Goal: Task Accomplishment & Management: Manage account settings

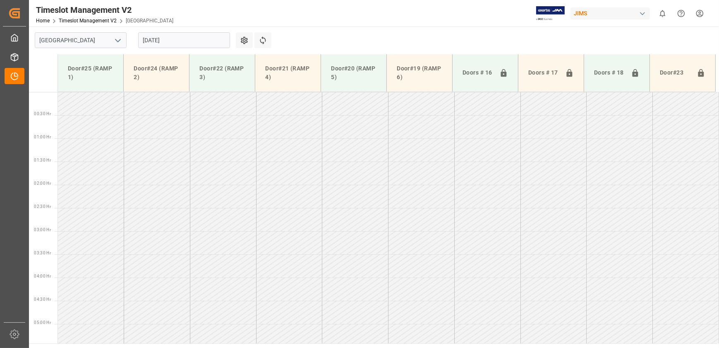
scroll to position [385, 0]
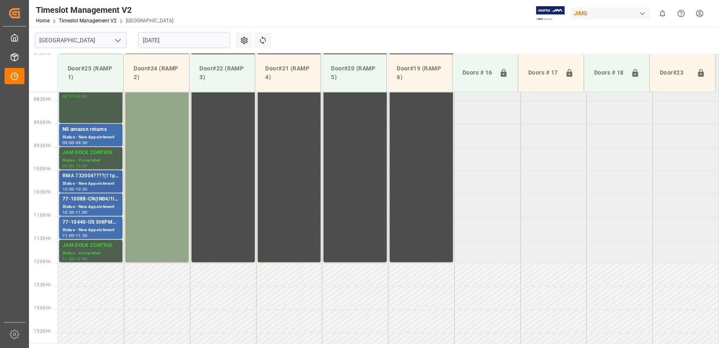
click at [98, 181] on div "Status - New Appointment" at bounding box center [90, 183] width 57 height 7
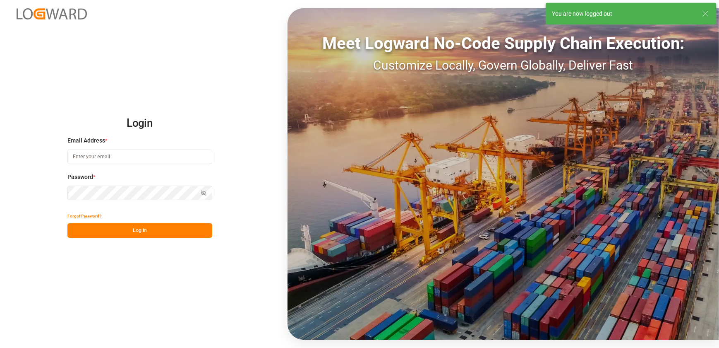
click at [149, 151] on input at bounding box center [139, 156] width 145 height 14
type input "[EMAIL_ADDRESS][DOMAIN_NAME]"
click at [156, 235] on button "Log In" at bounding box center [139, 230] width 145 height 14
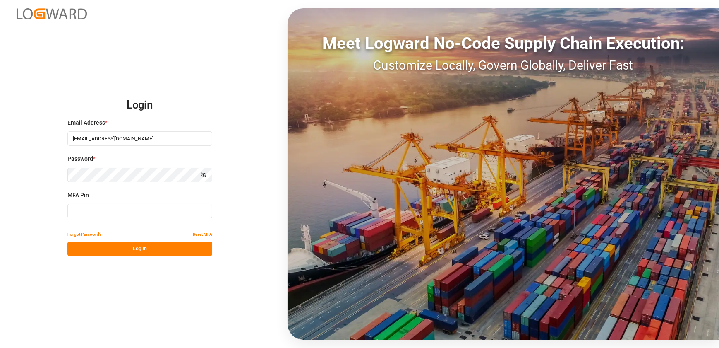
click at [161, 249] on button "Log In" at bounding box center [139, 248] width 145 height 14
click at [143, 206] on input at bounding box center [139, 211] width 145 height 14
type input "902780"
click at [94, 251] on button "Log In" at bounding box center [139, 248] width 145 height 14
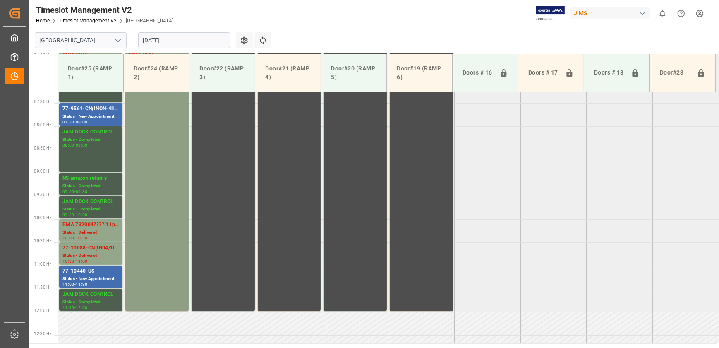
scroll to position [354, 0]
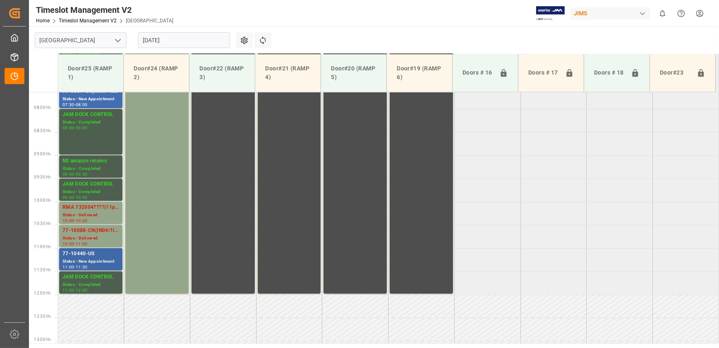
click at [103, 258] on div "Status - New Appointment" at bounding box center [90, 261] width 57 height 7
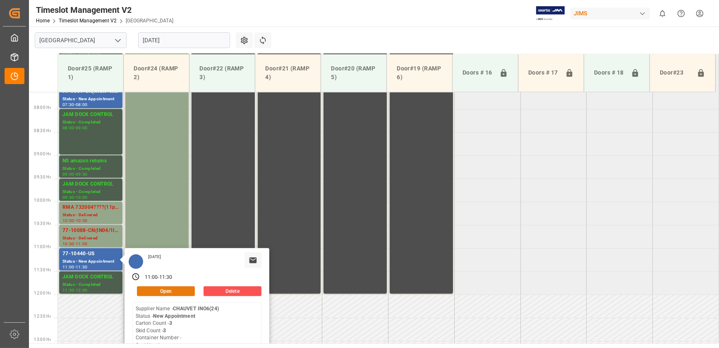
click at [170, 289] on button "Open" at bounding box center [166, 291] width 58 height 10
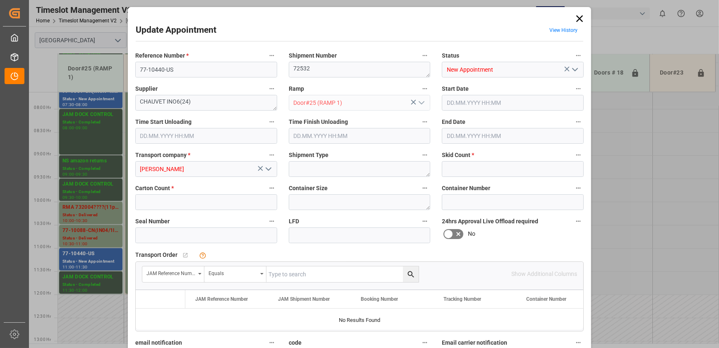
type input "3"
type input "[DATE] 11:00"
type input "[DATE] 11:30"
type input "[DATE] 13:13"
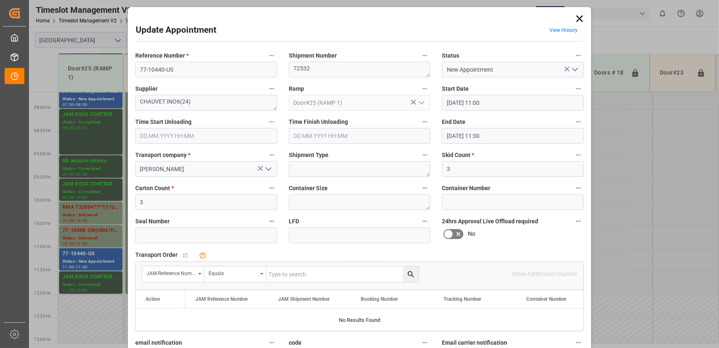
click at [572, 67] on icon "open menu" at bounding box center [575, 70] width 10 height 10
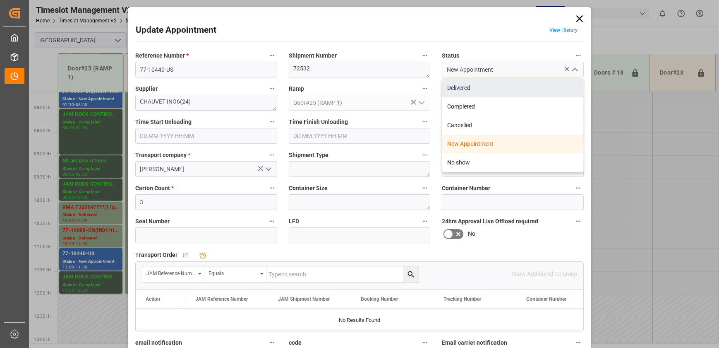
click at [538, 88] on div "Delivered" at bounding box center [512, 88] width 141 height 19
type input "Delivered"
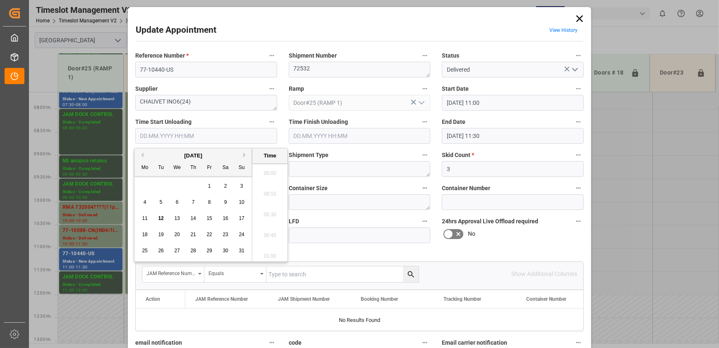
click at [201, 137] on input "text" at bounding box center [206, 136] width 142 height 16
click at [158, 219] on span "12" at bounding box center [160, 218] width 5 height 6
click at [261, 215] on li "10:45" at bounding box center [269, 212] width 35 height 21
type input "[DATE] 10:45"
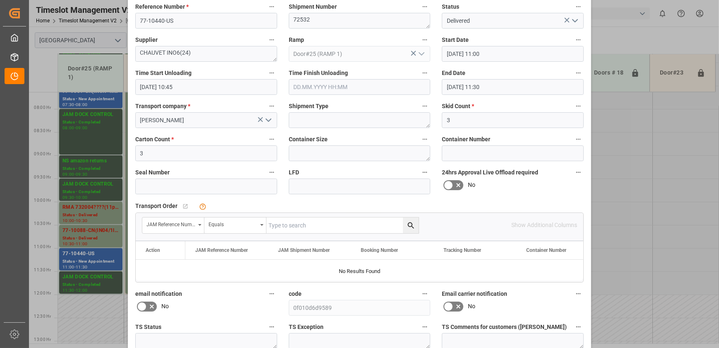
scroll to position [124, 0]
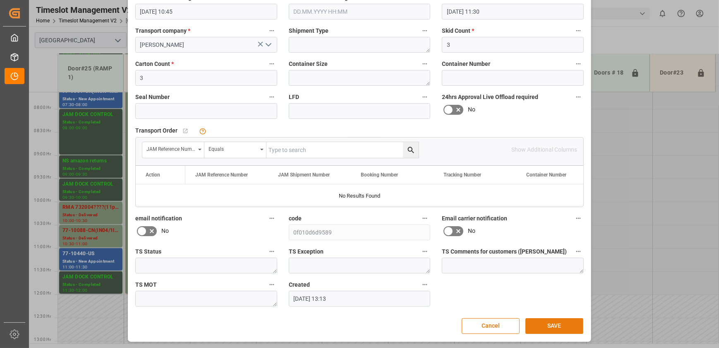
click at [566, 326] on button "SAVE" at bounding box center [555, 326] width 58 height 16
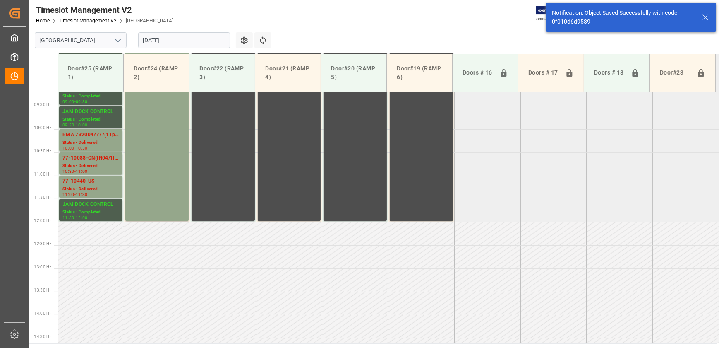
scroll to position [467, 0]
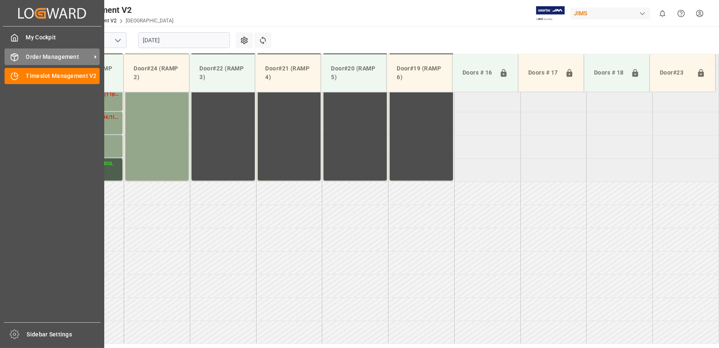
click at [29, 62] on div "Order Management Order Management" at bounding box center [52, 56] width 95 height 16
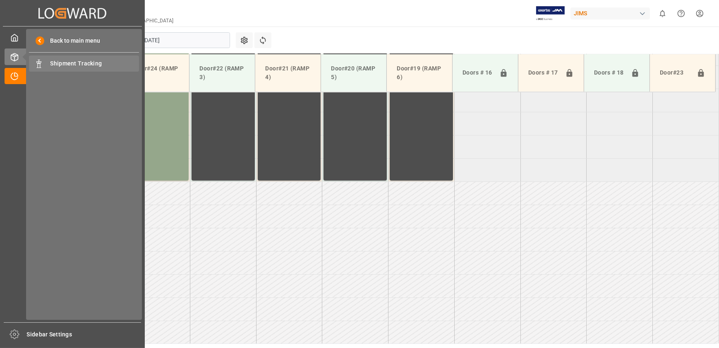
click at [69, 66] on span "Shipment Tracking" at bounding box center [94, 63] width 89 height 9
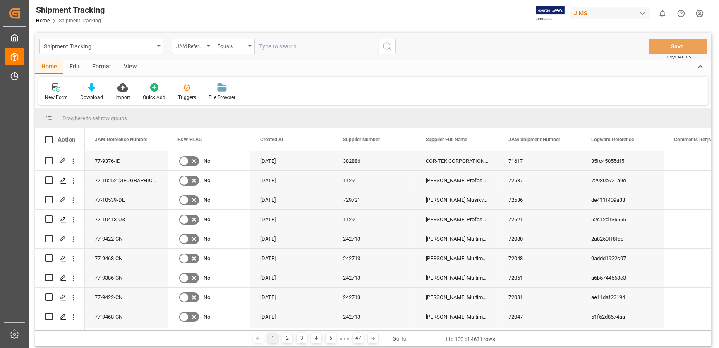
click at [283, 46] on input "text" at bounding box center [316, 46] width 124 height 16
type input "77-9547-us"
click at [390, 43] on icon "search button" at bounding box center [387, 46] width 10 height 10
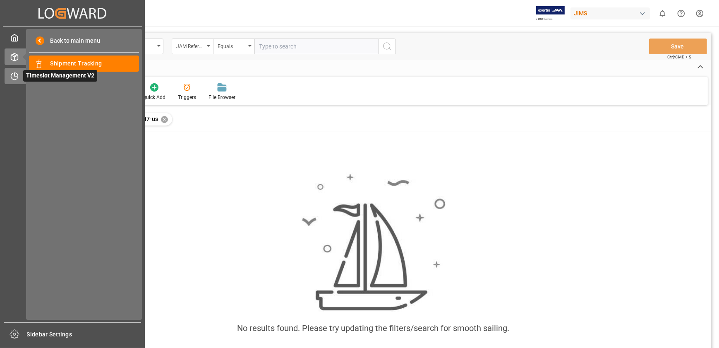
click at [15, 79] on icon at bounding box center [14, 76] width 8 height 8
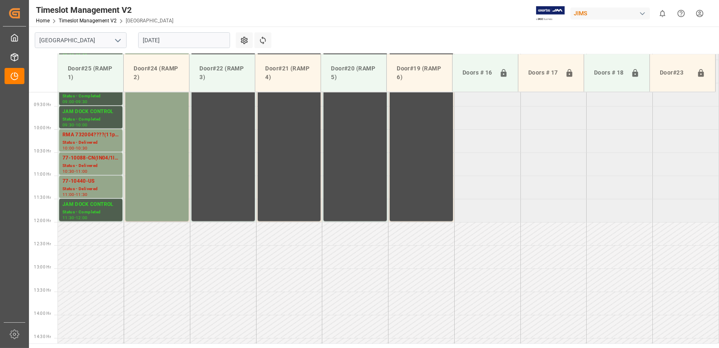
scroll to position [467, 0]
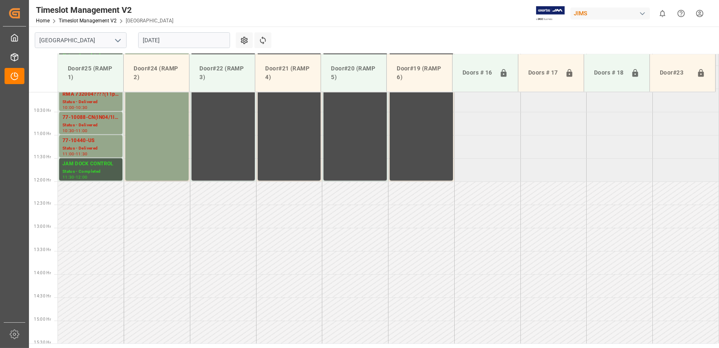
click at [178, 44] on input "[DATE]" at bounding box center [184, 40] width 92 height 16
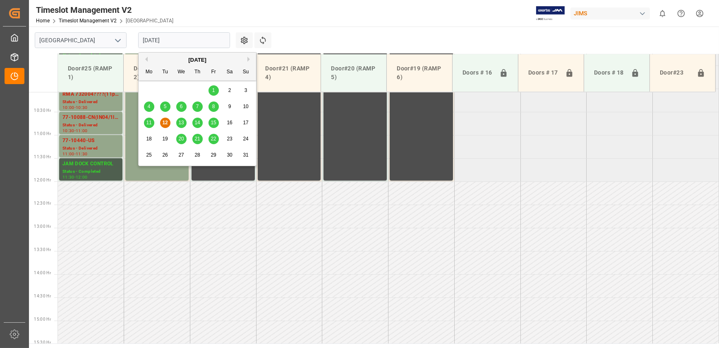
click at [151, 122] on span "11" at bounding box center [148, 123] width 5 height 6
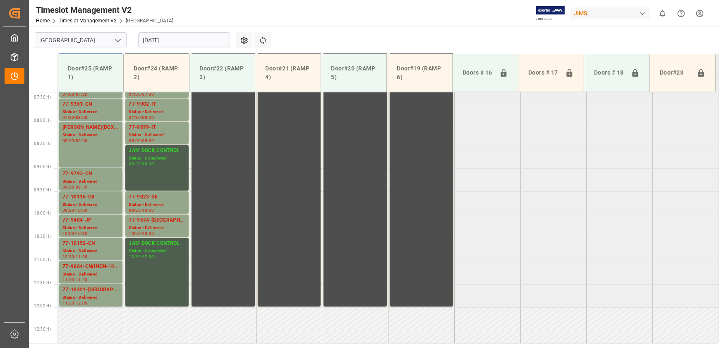
scroll to position [278, 0]
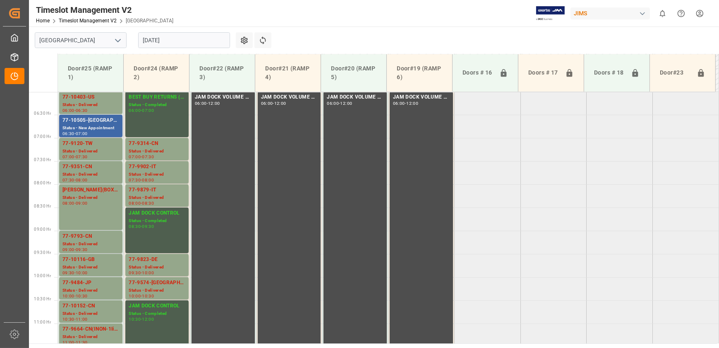
click at [113, 120] on div "77-10505-[GEOGRAPHIC_DATA]" at bounding box center [90, 120] width 57 height 8
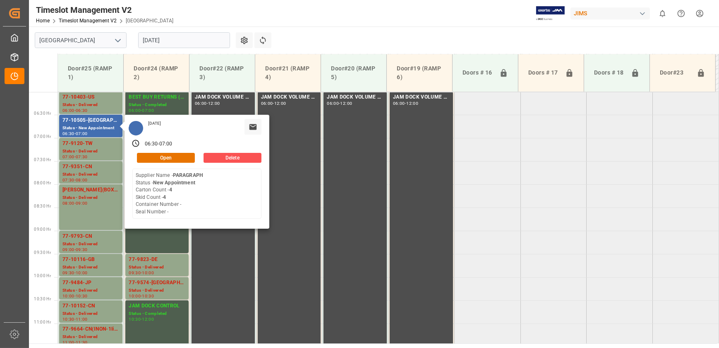
click at [159, 37] on input "[DATE]" at bounding box center [184, 40] width 92 height 16
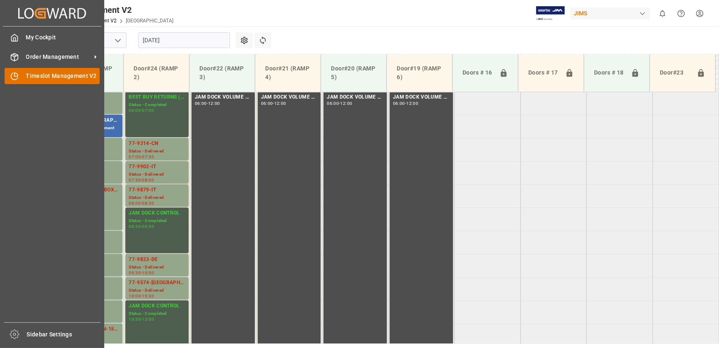
click at [18, 75] on icon at bounding box center [14, 76] width 8 height 8
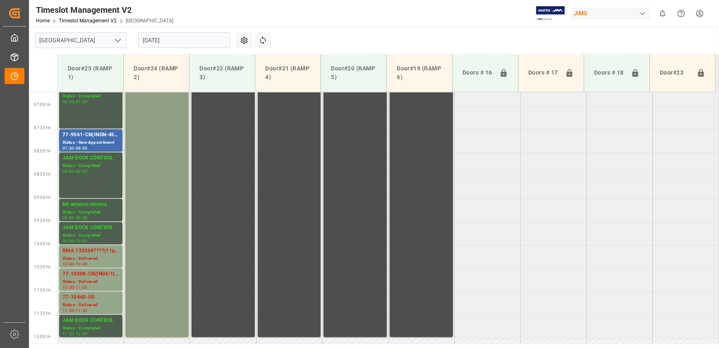
scroll to position [316, 0]
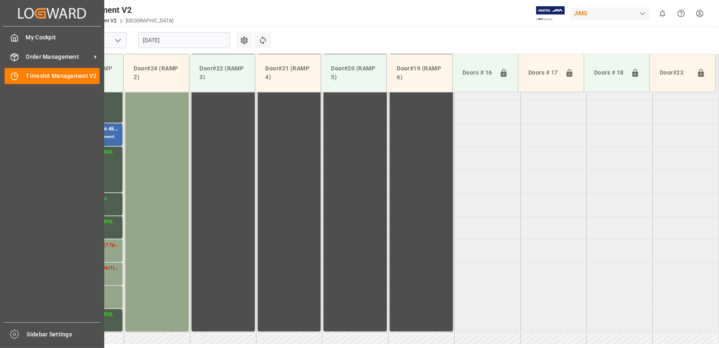
click at [102, 130] on div "Created by potrace 1.15, written by [PERSON_NAME] [DATE]-[DATE] Created by potr…" at bounding box center [52, 171] width 104 height 343
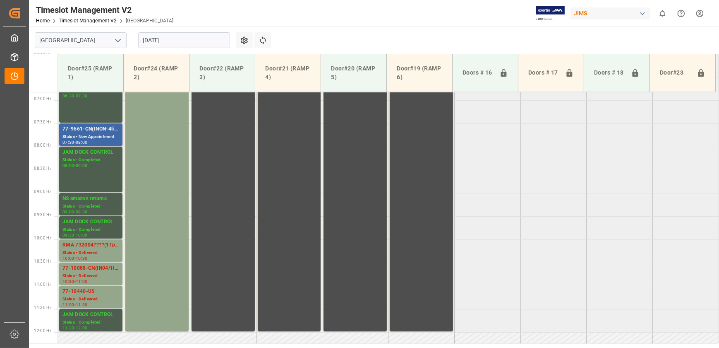
click at [109, 130] on div "77-9561-CN(INON-4lines)" at bounding box center [90, 129] width 57 height 8
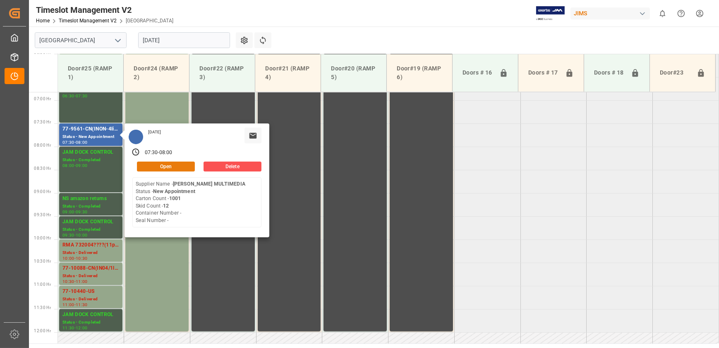
click at [170, 167] on button "Open" at bounding box center [166, 166] width 58 height 10
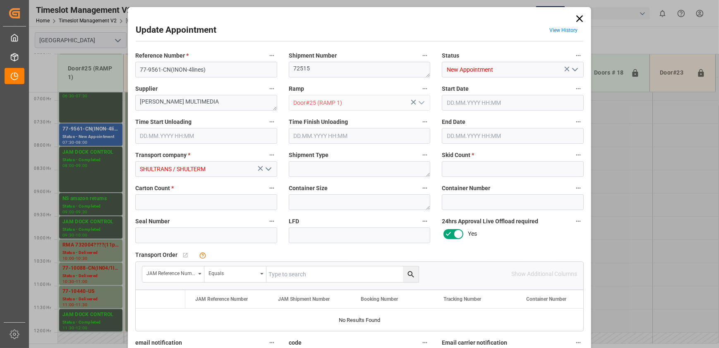
type input "12"
type input "1001"
type input "[DATE] 07:30"
type input "[DATE] 08:00"
type input "[DATE] 17:06"
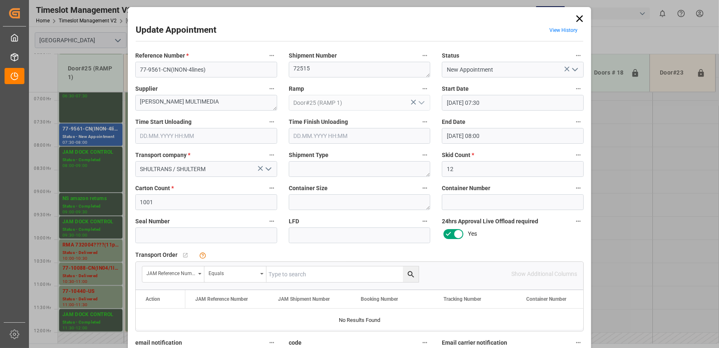
click at [575, 13] on icon at bounding box center [580, 19] width 12 height 12
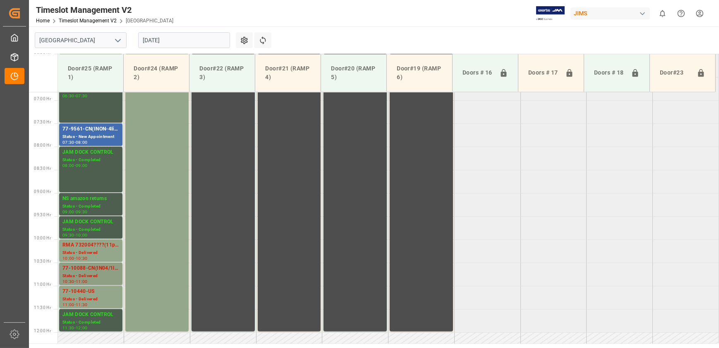
click at [99, 271] on div "77-10088-CN(IN04/1line)" at bounding box center [90, 268] width 57 height 8
click at [108, 301] on div "Status - Delivered" at bounding box center [90, 298] width 57 height 7
click at [87, 250] on div "Status - Delivered" at bounding box center [90, 252] width 57 height 7
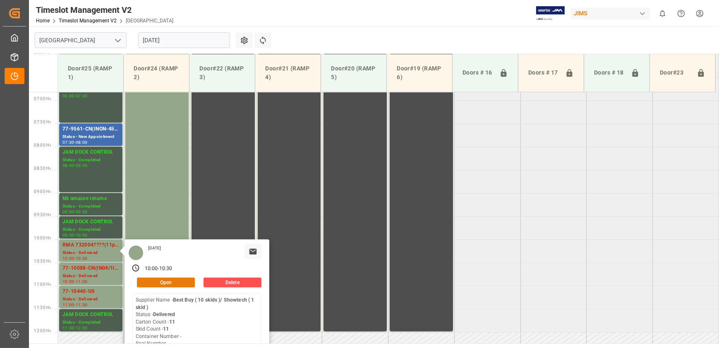
click at [179, 280] on button "Open" at bounding box center [166, 282] width 58 height 10
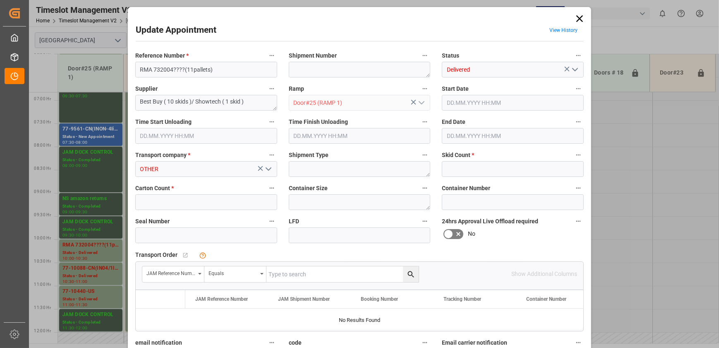
type input "11"
type input "[DATE] 10:00"
type input "[DATE] 09:45"
type input "[DATE] 10:30"
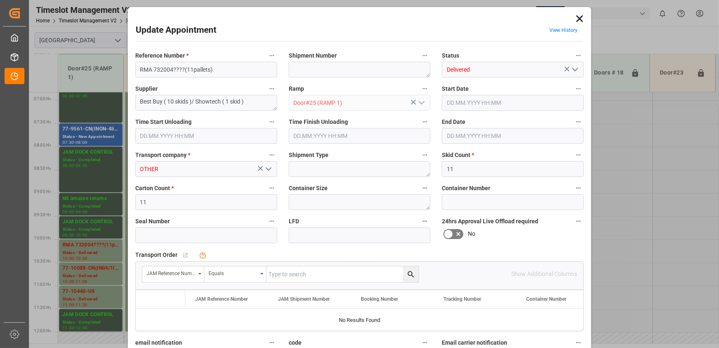
type input "[DATE] 12:28"
click at [581, 22] on icon at bounding box center [580, 19] width 12 height 12
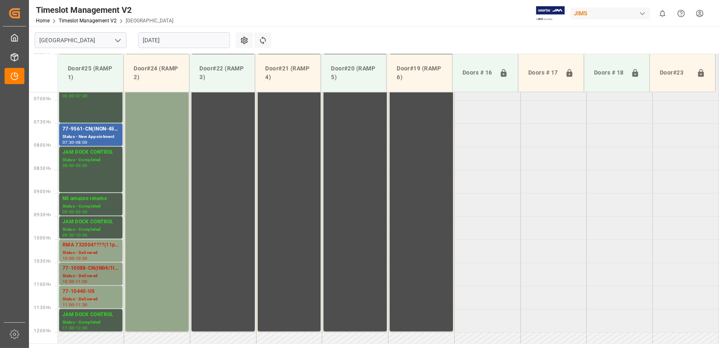
click at [110, 275] on div "Status - Delivered" at bounding box center [90, 275] width 57 height 7
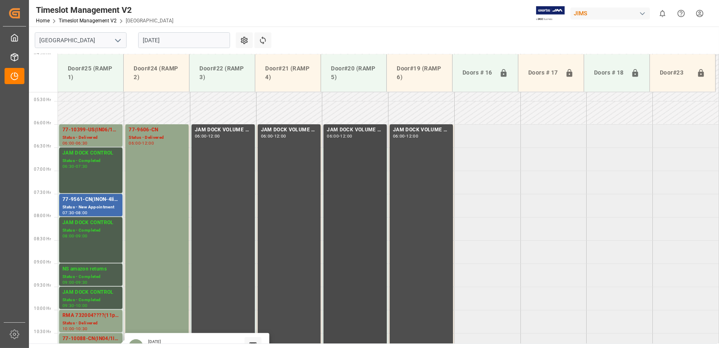
scroll to position [166, 0]
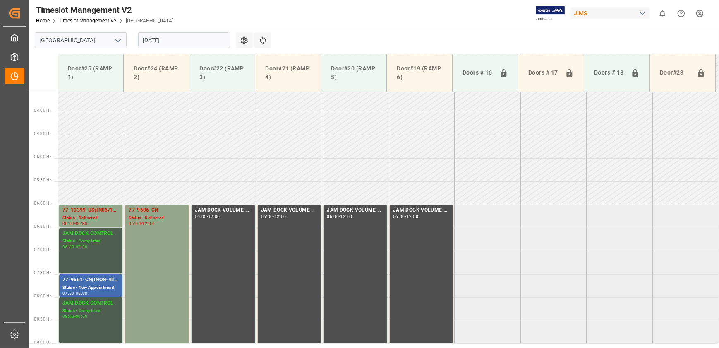
click at [165, 41] on input "[DATE]" at bounding box center [184, 40] width 92 height 16
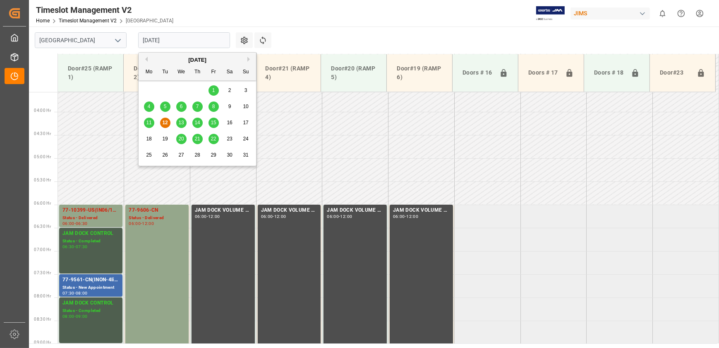
click at [195, 124] on span "14" at bounding box center [196, 123] width 5 height 6
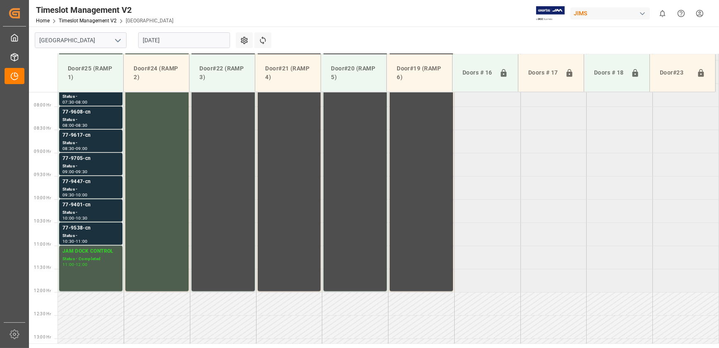
scroll to position [354, 0]
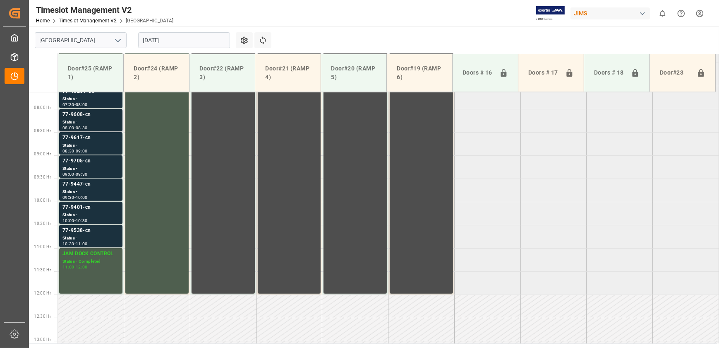
click at [108, 128] on div "08:00 - 08:30" at bounding box center [90, 128] width 57 height 5
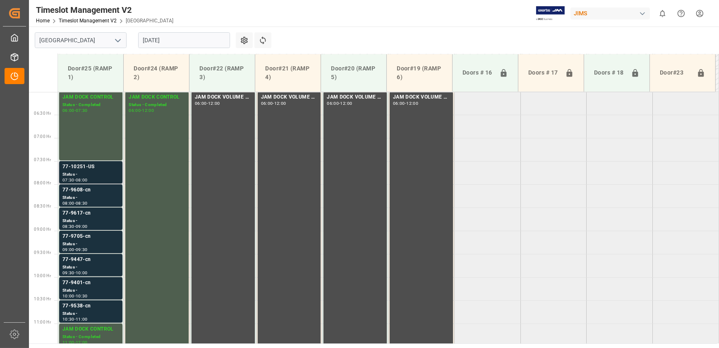
click at [99, 168] on div "77-10251-US" at bounding box center [90, 167] width 57 height 8
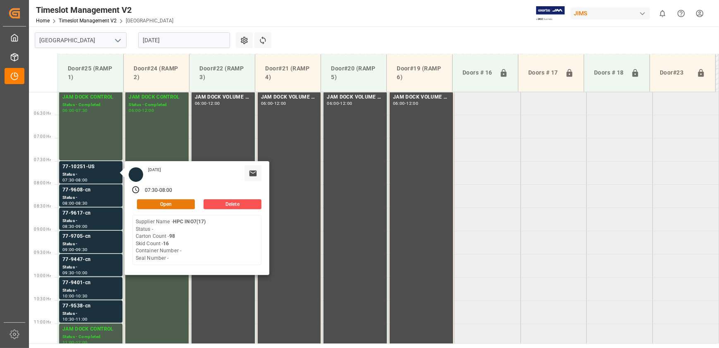
click at [177, 206] on button "Open" at bounding box center [166, 204] width 58 height 10
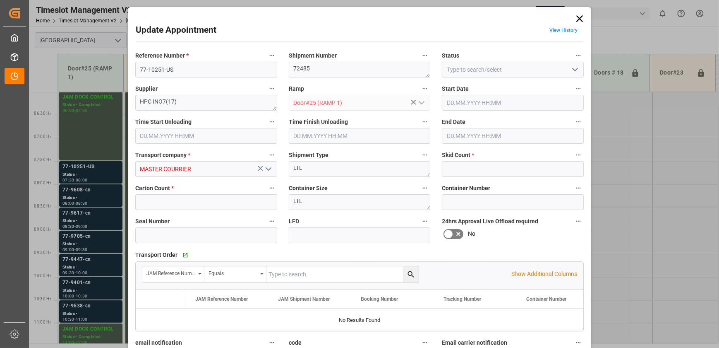
type input "16"
type input "98"
type input "[DATE] 07:30"
type input "[DATE] 08:00"
type input "[DATE] 14:32"
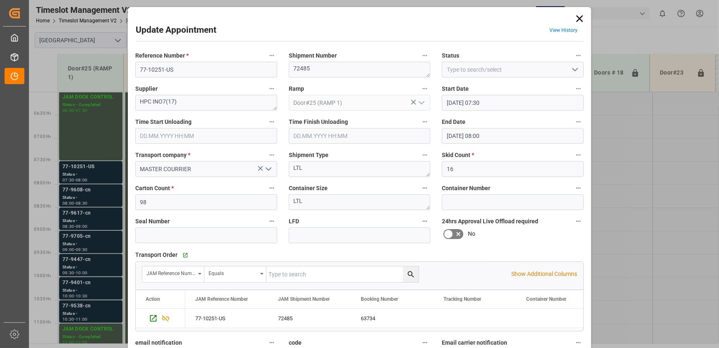
click at [574, 68] on icon "open menu" at bounding box center [575, 70] width 10 height 10
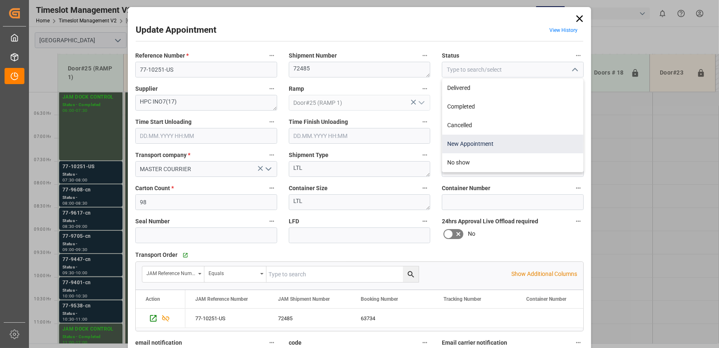
click at [490, 145] on div "New Appointment" at bounding box center [512, 143] width 141 height 19
type input "New Appointment"
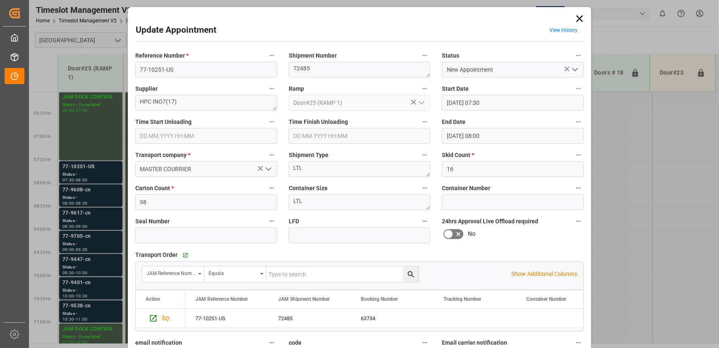
scroll to position [124, 0]
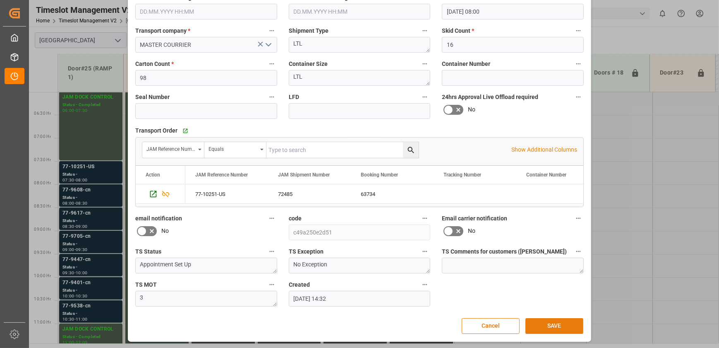
click at [540, 319] on button "SAVE" at bounding box center [555, 326] width 58 height 16
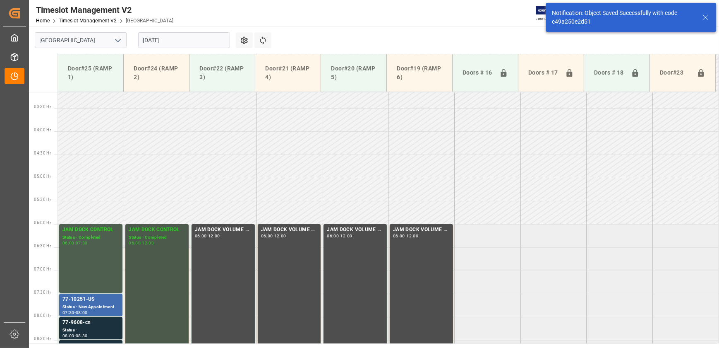
scroll to position [281, 0]
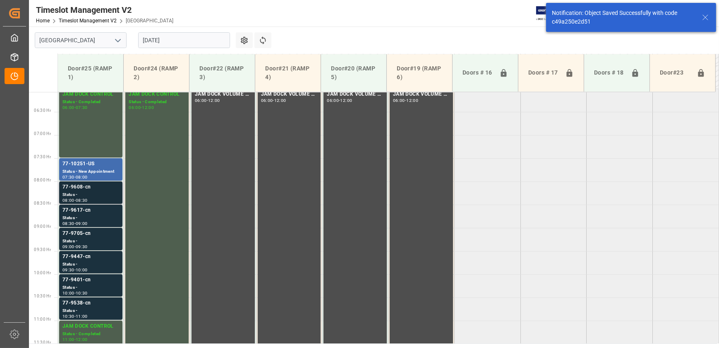
click at [103, 187] on div "77-9608-cn" at bounding box center [90, 187] width 57 height 8
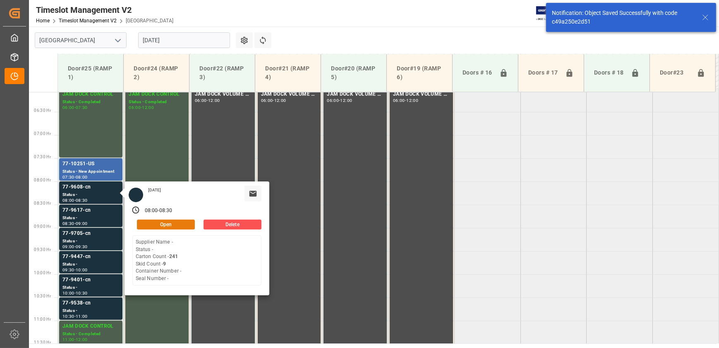
click at [186, 221] on button "Open" at bounding box center [166, 224] width 58 height 10
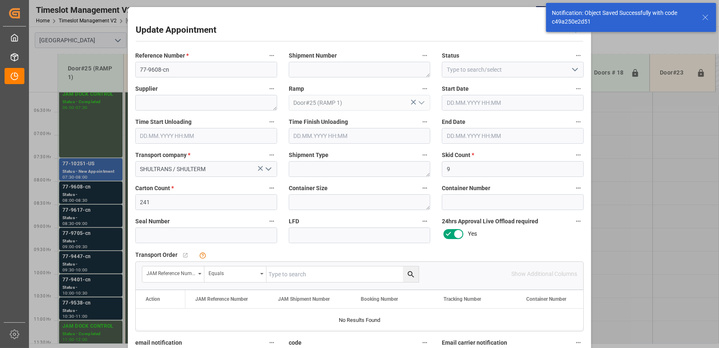
type input "[DATE] 08:00"
type input "[DATE] 08:30"
type input "[DATE] 11:51"
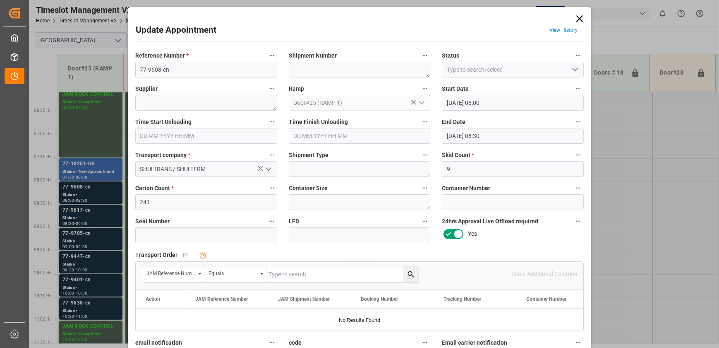
click at [191, 60] on label "Reference Number *" at bounding box center [206, 56] width 142 height 12
click at [266, 60] on button "Reference Number *" at bounding box center [271, 55] width 11 height 11
click at [188, 76] on div at bounding box center [359, 174] width 719 height 348
click at [188, 74] on input "77-9608-cn" at bounding box center [206, 70] width 142 height 16
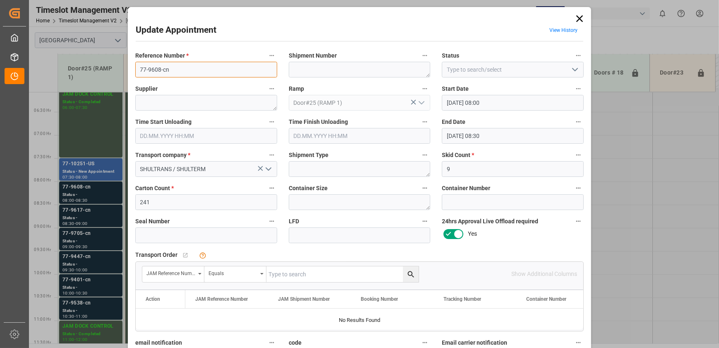
click at [188, 74] on input "77-9608-cn" at bounding box center [206, 70] width 142 height 16
click at [244, 274] on div "Equals" at bounding box center [233, 272] width 49 height 10
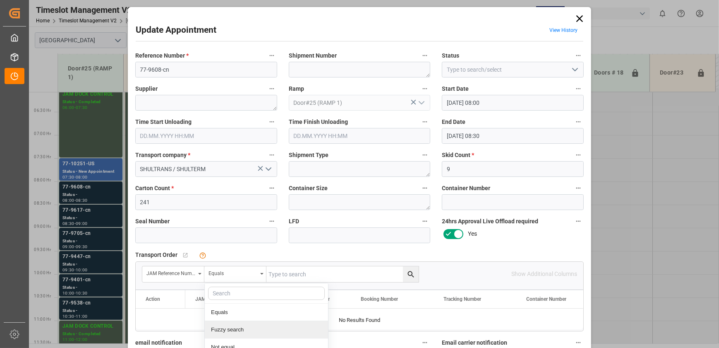
click at [240, 327] on div "Fuzzy search" at bounding box center [266, 329] width 123 height 17
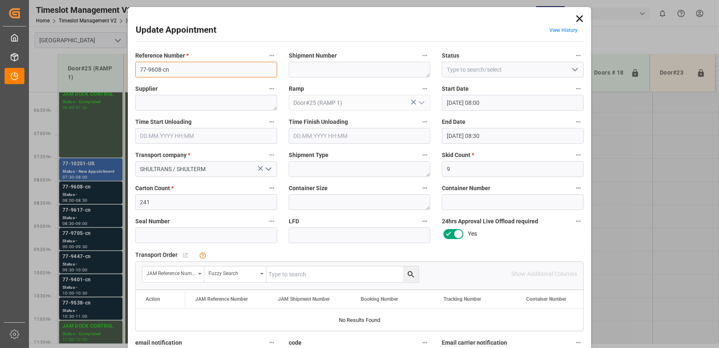
click at [190, 73] on input "77-9608-cn" at bounding box center [206, 70] width 142 height 16
click at [383, 274] on input "text" at bounding box center [342, 274] width 152 height 16
paste input "77-9608-cn"
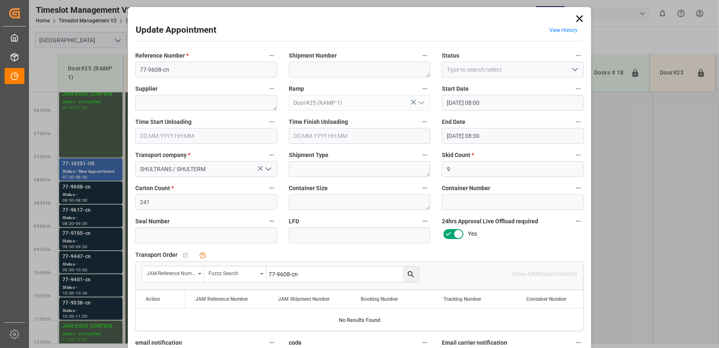
type input "77-9608-cn"
click at [412, 273] on icon "search button" at bounding box center [411, 274] width 9 height 9
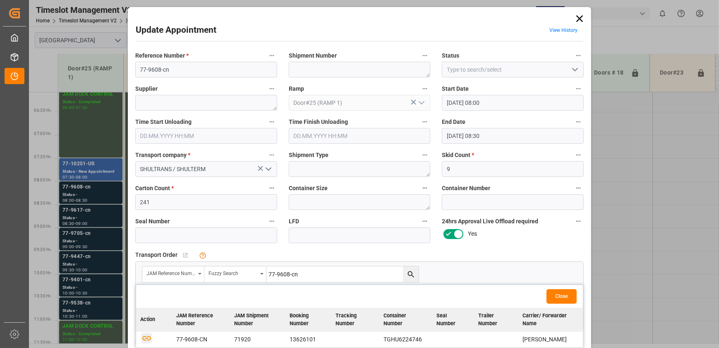
click at [144, 337] on icon "button" at bounding box center [146, 338] width 9 height 5
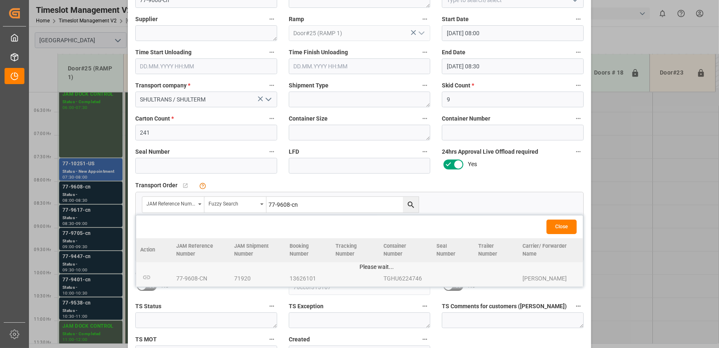
scroll to position [124, 0]
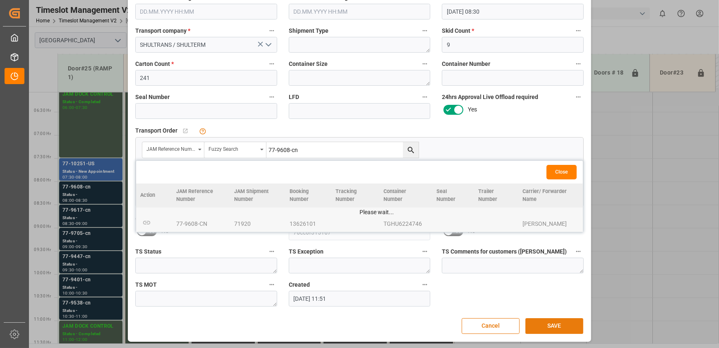
click at [543, 324] on button "SAVE" at bounding box center [555, 326] width 58 height 16
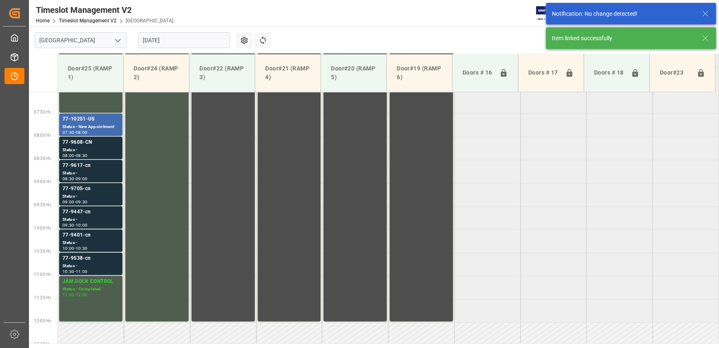
scroll to position [327, 0]
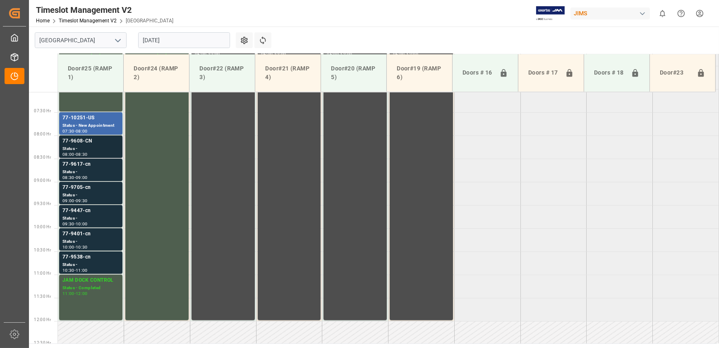
click at [95, 139] on div "77-9608-CN" at bounding box center [90, 141] width 57 height 8
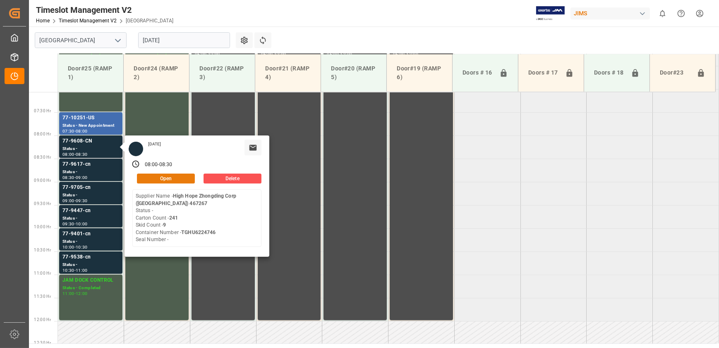
click at [170, 175] on button "Open" at bounding box center [166, 178] width 58 height 10
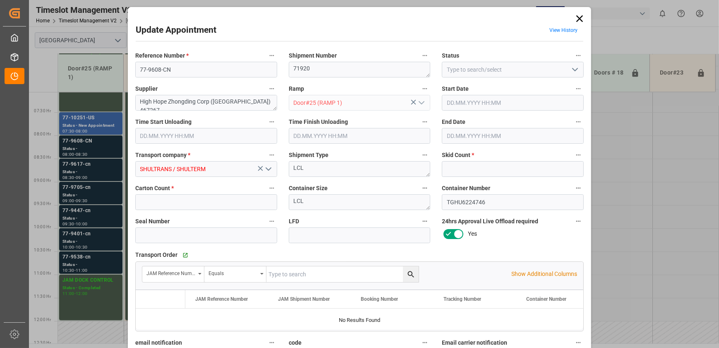
type input "9"
type input "241"
type input "[DATE] 08:00"
type input "[DATE] 08:30"
type input "[DATE] 11:51"
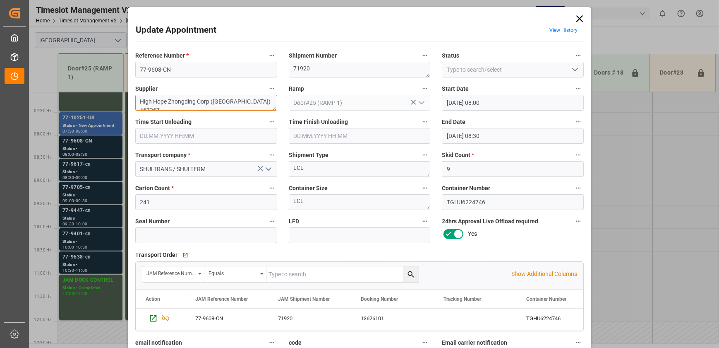
drag, startPoint x: 263, startPoint y: 101, endPoint x: 168, endPoint y: 108, distance: 95.5
click at [168, 108] on textarea "High Hope Zhongding Corp ([GEOGRAPHIC_DATA]) 467267" at bounding box center [206, 103] width 142 height 16
type textarea "High Hope INO2(24)"
click at [570, 70] on icon "open menu" at bounding box center [575, 70] width 10 height 10
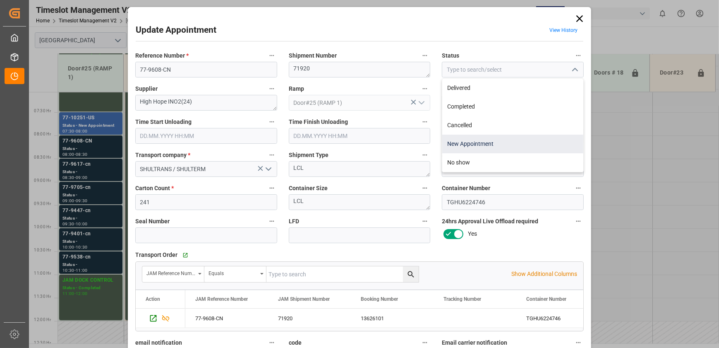
click at [497, 143] on div "New Appointment" at bounding box center [512, 143] width 141 height 19
type input "New Appointment"
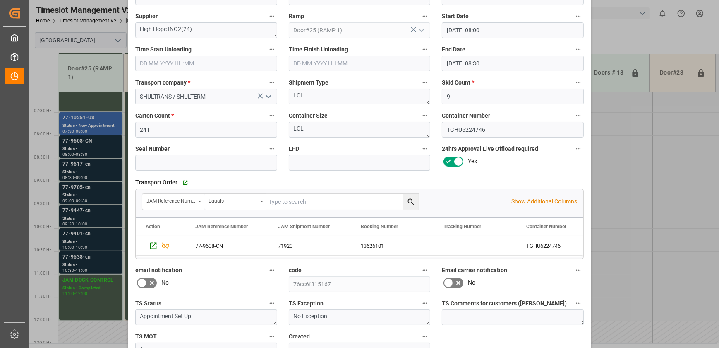
scroll to position [124, 0]
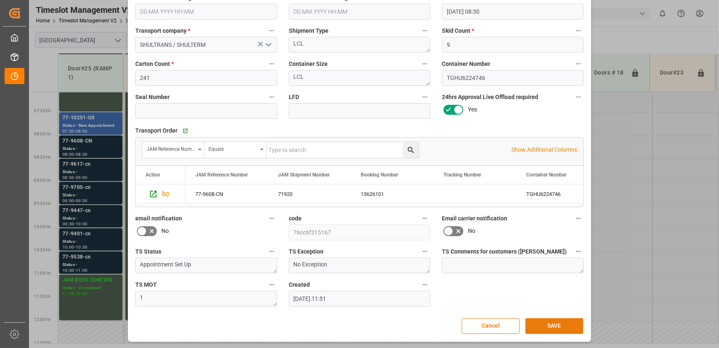
click at [550, 326] on button "SAVE" at bounding box center [555, 326] width 58 height 16
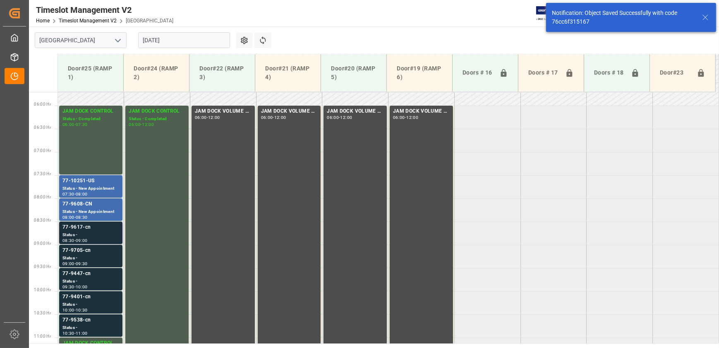
scroll to position [290, 0]
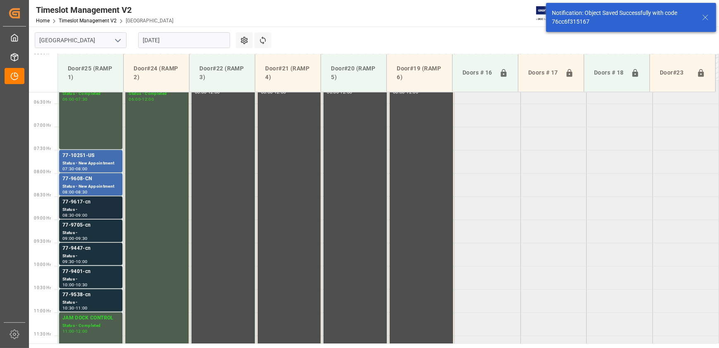
click at [86, 206] on div "Status -" at bounding box center [90, 209] width 57 height 7
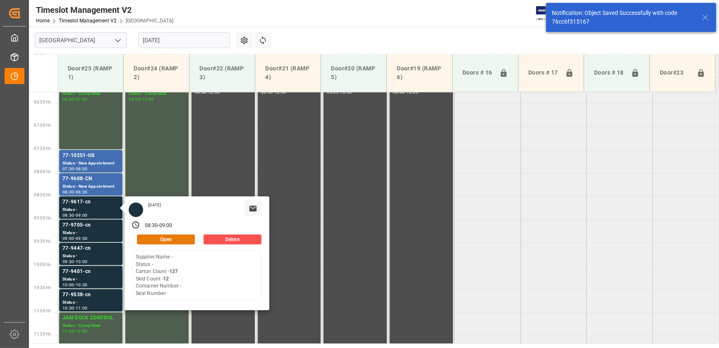
click at [153, 234] on button "Open" at bounding box center [166, 239] width 58 height 10
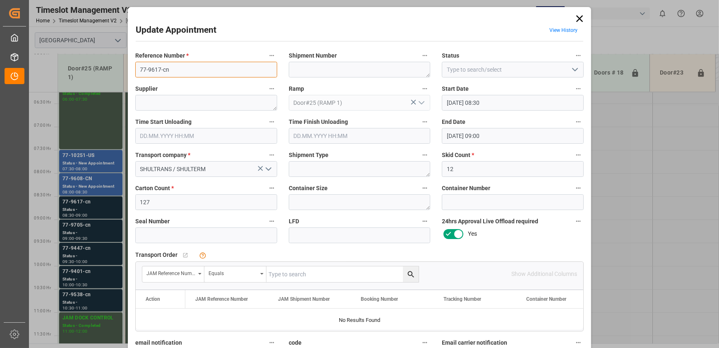
click at [170, 70] on input "77-9617-cn" at bounding box center [206, 70] width 142 height 16
click at [293, 276] on input "text" at bounding box center [342, 274] width 152 height 16
paste input "77-9617-cn"
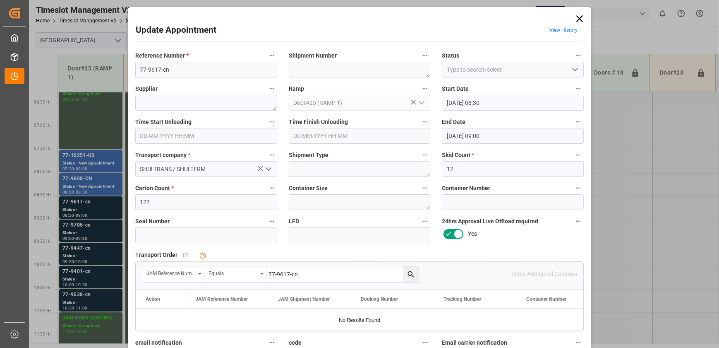
type input "77-9617-cn"
click at [413, 275] on icon "search button" at bounding box center [411, 274] width 9 height 9
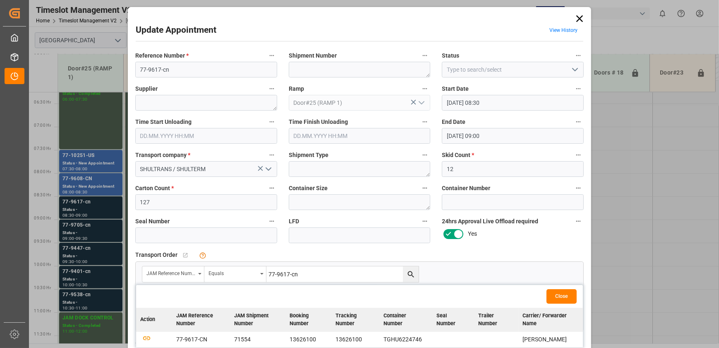
click at [140, 337] on td at bounding box center [154, 339] width 36 height 16
click at [143, 337] on icon "button" at bounding box center [147, 337] width 10 height 10
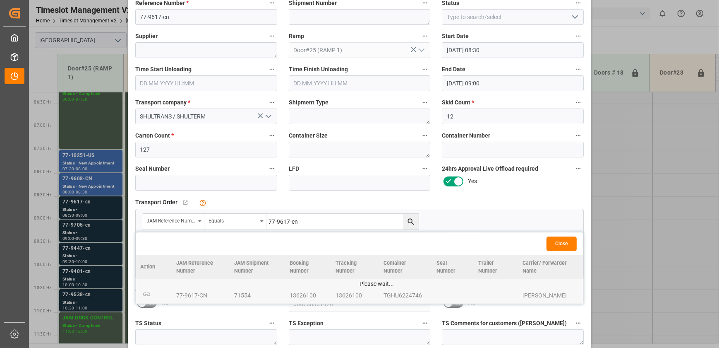
scroll to position [124, 0]
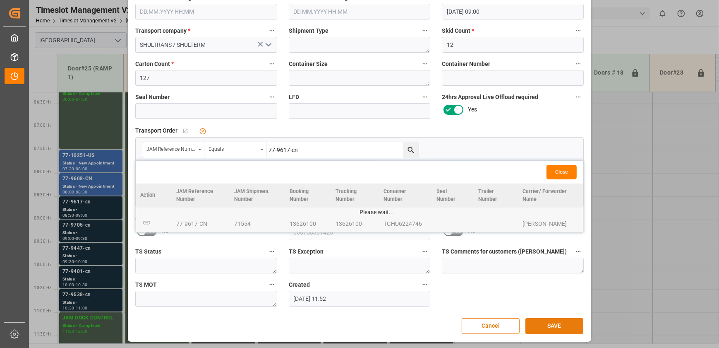
click at [542, 318] on button "SAVE" at bounding box center [555, 326] width 58 height 16
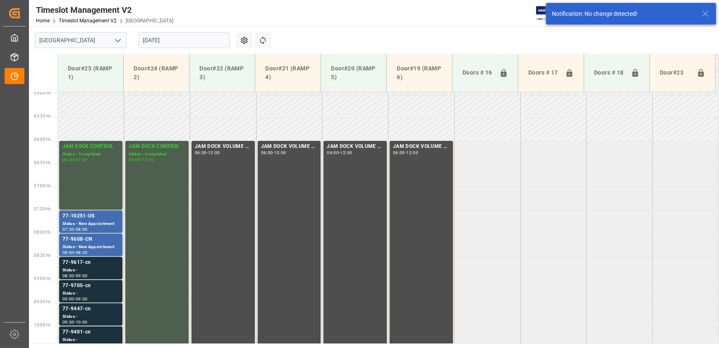
scroll to position [290, 0]
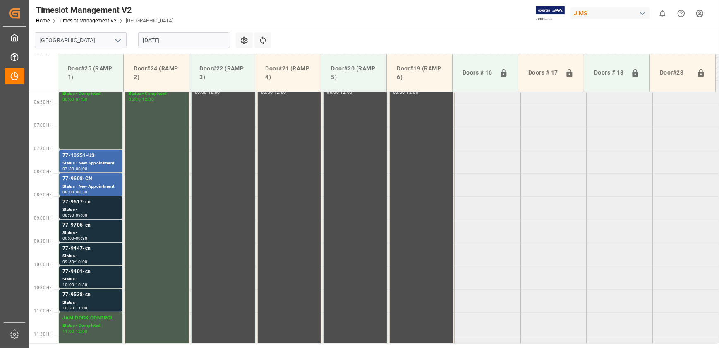
click at [88, 200] on div "77-9617-cn" at bounding box center [90, 202] width 57 height 8
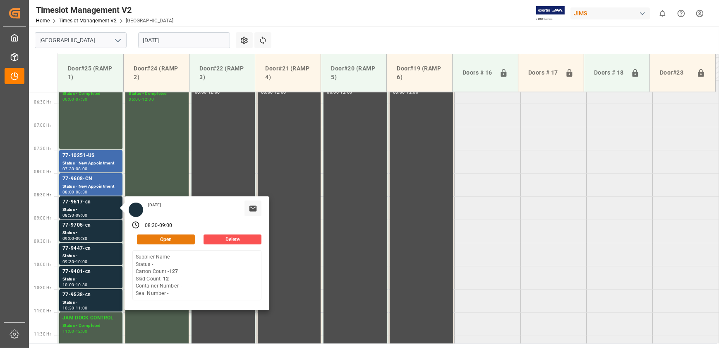
click at [169, 236] on button "Open" at bounding box center [166, 239] width 58 height 10
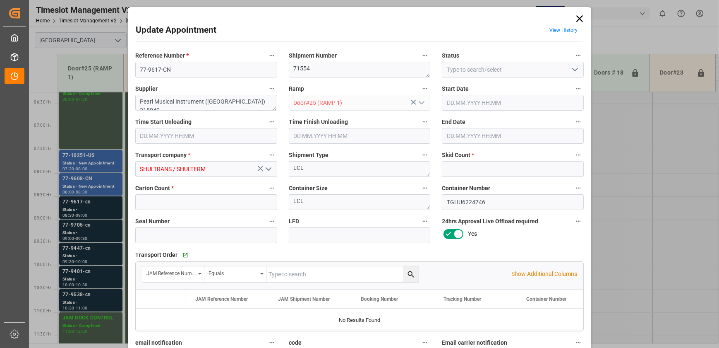
type input "12"
type input "127"
type input "[DATE] 08:30"
type input "[DATE] 09:00"
type input "[DATE] 11:52"
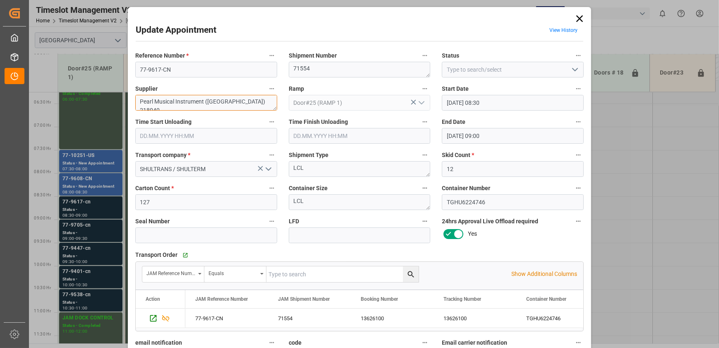
click at [290, 97] on div "Reference Number * 77-9617-CN Shipment Number 71554 Status Supplier Pearl Music…" at bounding box center [360, 240] width 460 height 386
type textarea "Pearl Musical INO1(20)"
click at [571, 66] on icon "open menu" at bounding box center [575, 70] width 10 height 10
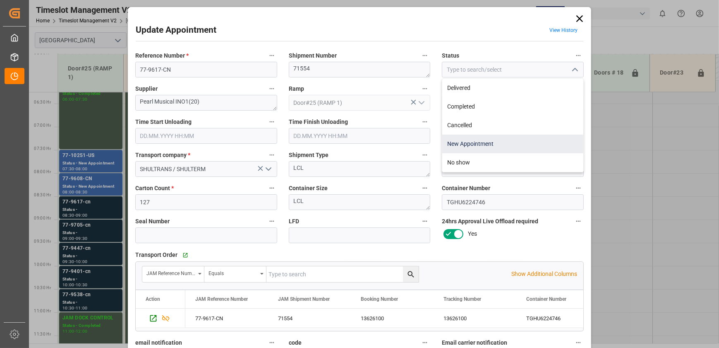
click at [509, 139] on div "New Appointment" at bounding box center [512, 143] width 141 height 19
type input "New Appointment"
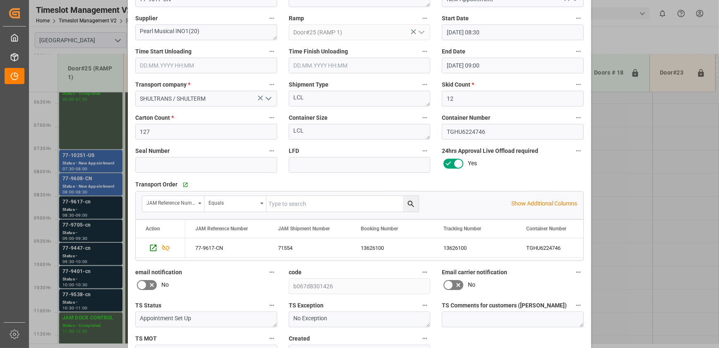
scroll to position [124, 0]
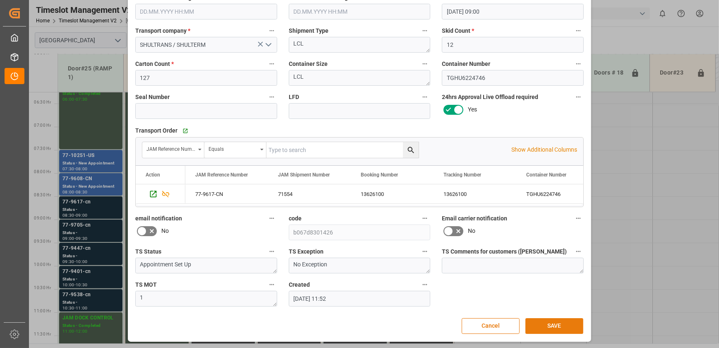
click at [542, 319] on button "SAVE" at bounding box center [555, 326] width 58 height 16
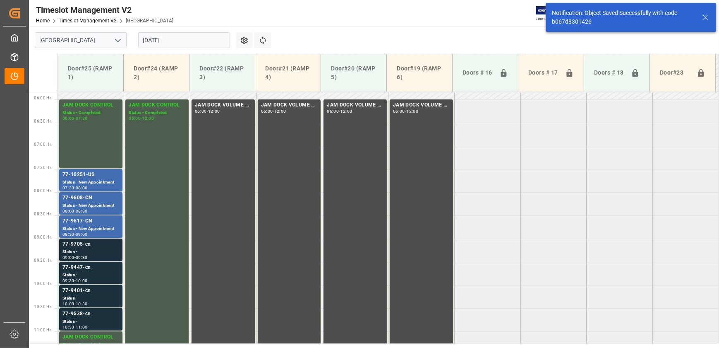
scroll to position [327, 0]
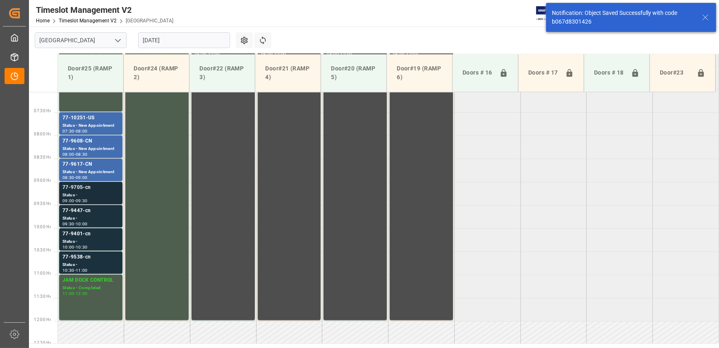
click at [93, 192] on div "Status -" at bounding box center [90, 195] width 57 height 7
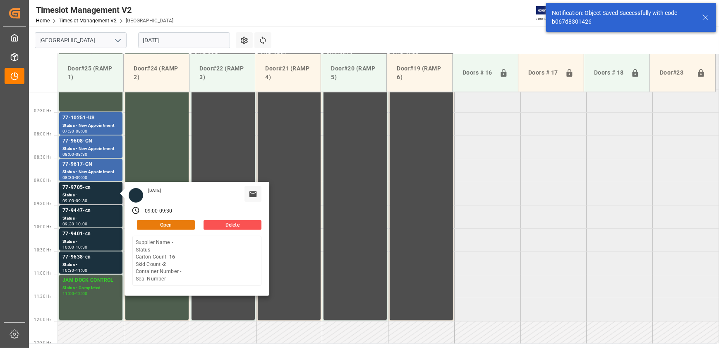
click at [157, 223] on button "Open" at bounding box center [166, 225] width 58 height 10
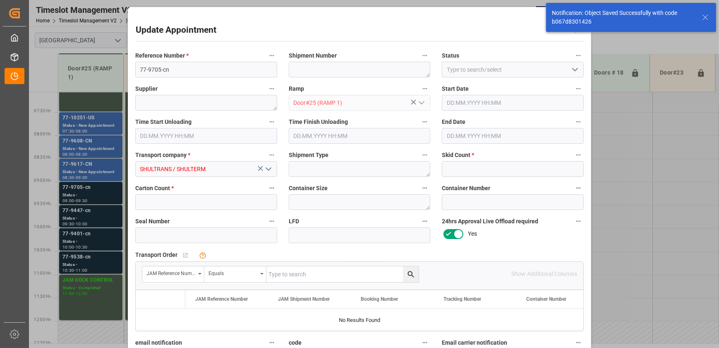
type input "2"
type input "16"
type input "[DATE] 09:00"
type input "[DATE] 09:30"
type input "[DATE] 11:54"
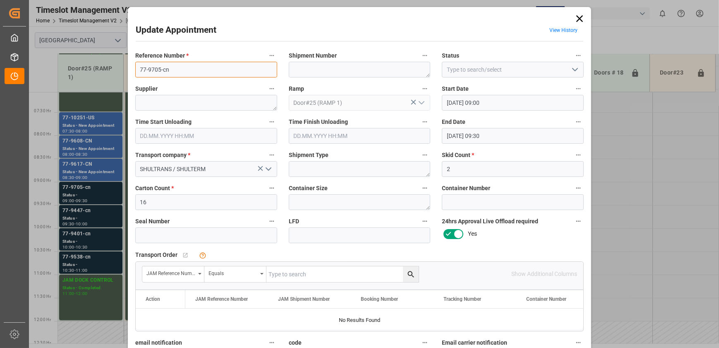
click at [188, 66] on input "77-9705-cn" at bounding box center [206, 70] width 142 height 16
click at [297, 272] on input "text" at bounding box center [342, 274] width 152 height 16
paste input "77-9705-cn"
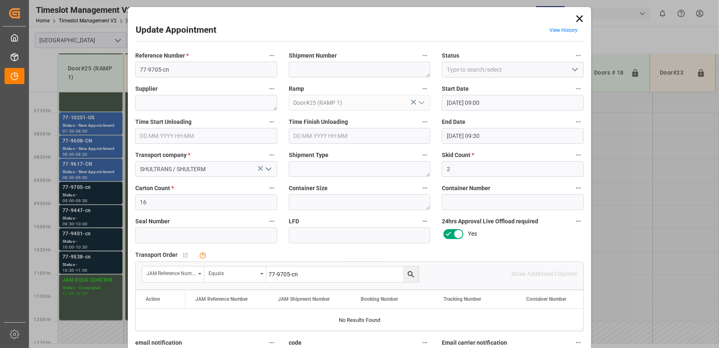
type input "77-9705-cn"
click at [409, 276] on icon "search button" at bounding box center [411, 274] width 9 height 9
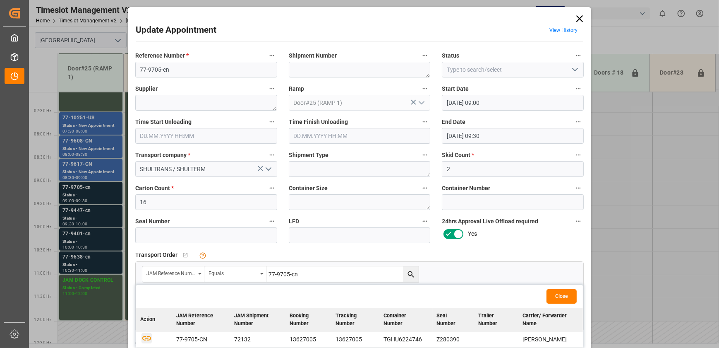
click at [147, 336] on icon "button" at bounding box center [147, 337] width 10 height 10
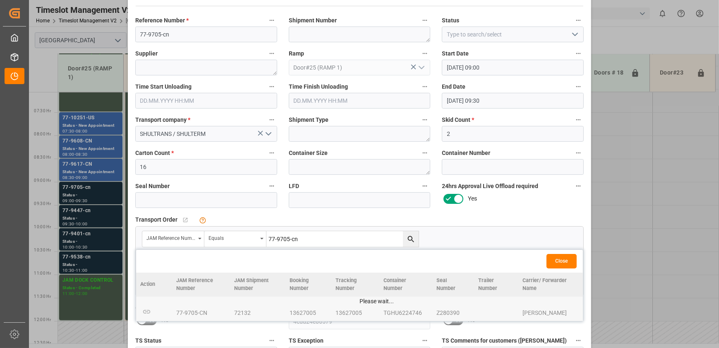
scroll to position [124, 0]
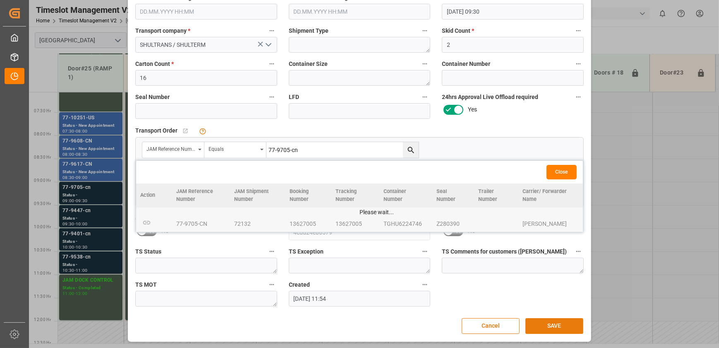
click at [560, 326] on button "SAVE" at bounding box center [555, 326] width 58 height 16
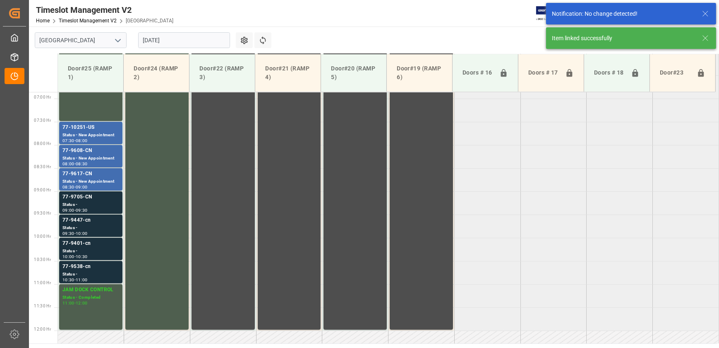
scroll to position [336, 0]
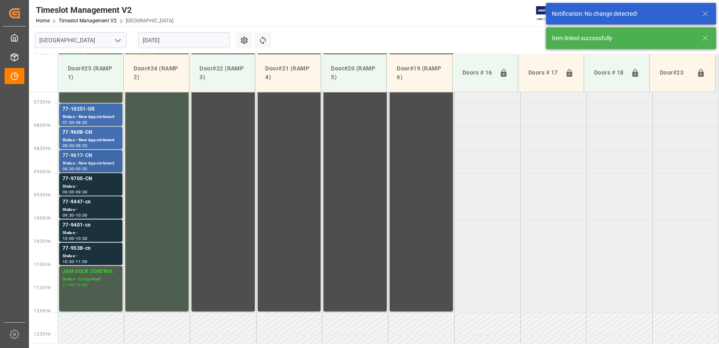
click at [104, 167] on div "08:30 - 09:00" at bounding box center [90, 169] width 57 height 5
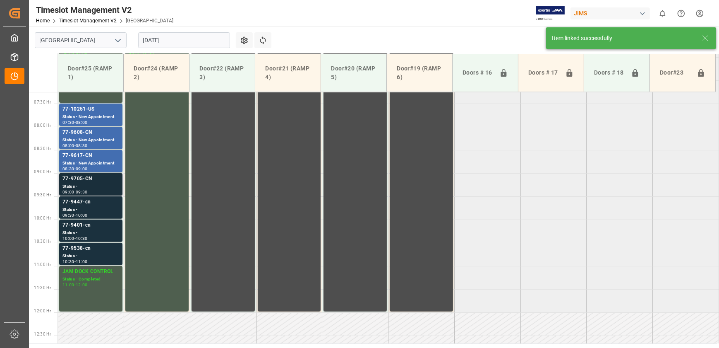
click at [94, 178] on div "77-9705-CN" at bounding box center [90, 179] width 57 height 8
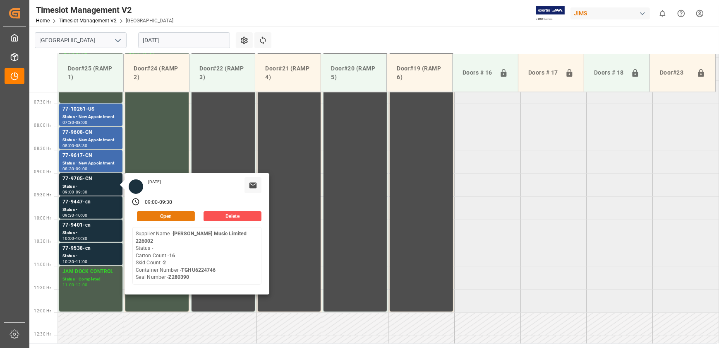
click at [166, 217] on button "Open" at bounding box center [166, 216] width 58 height 10
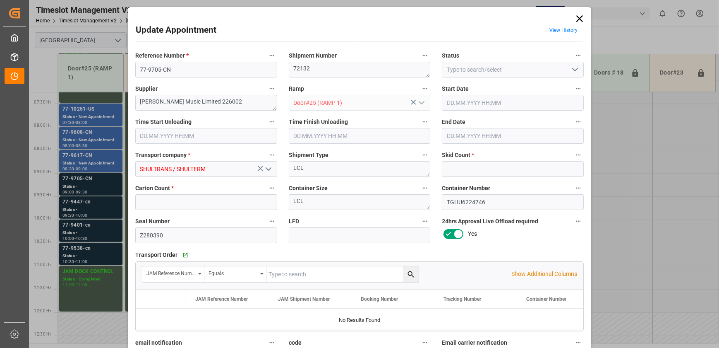
type input "2"
type input "16"
type input "[DATE] 09:00"
type input "[DATE] 09:30"
type input "[DATE] 11:54"
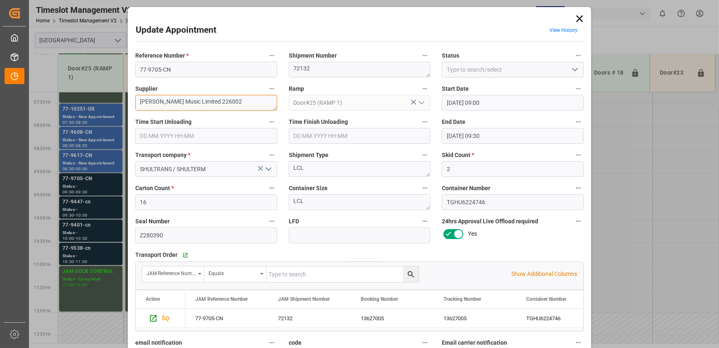
drag, startPoint x: 226, startPoint y: 104, endPoint x: 180, endPoint y: 110, distance: 45.9
click at [180, 110] on textarea "[PERSON_NAME] Music Limited 226002" at bounding box center [206, 103] width 142 height 16
type textarea "[PERSON_NAME] Music INO2(17)"
click at [570, 70] on icon "open menu" at bounding box center [575, 70] width 10 height 10
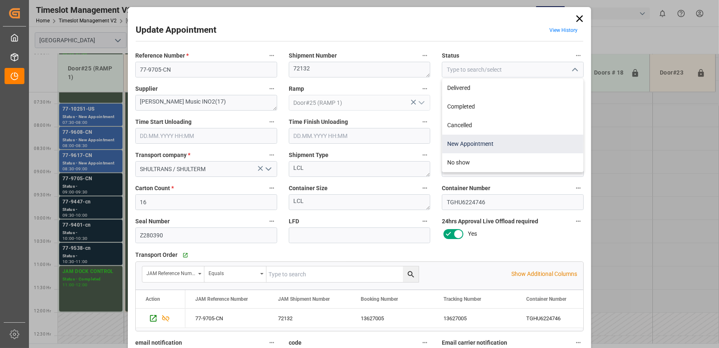
click at [525, 135] on div "New Appointment" at bounding box center [512, 143] width 141 height 19
type input "New Appointment"
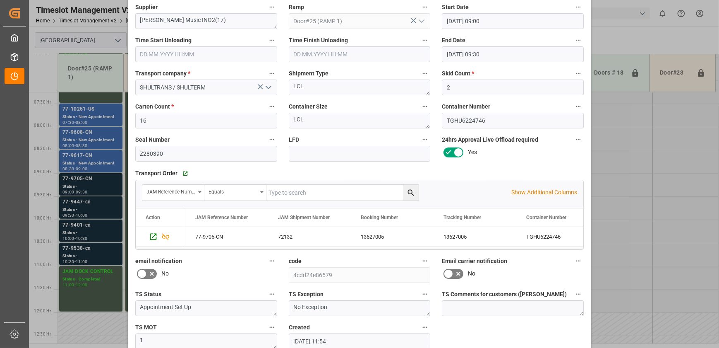
scroll to position [124, 0]
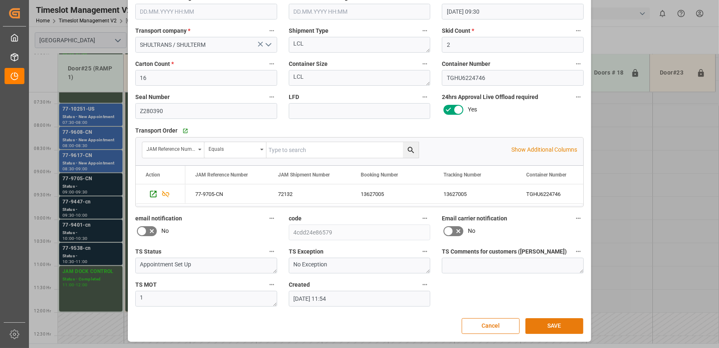
click at [544, 325] on button "SAVE" at bounding box center [555, 326] width 58 height 16
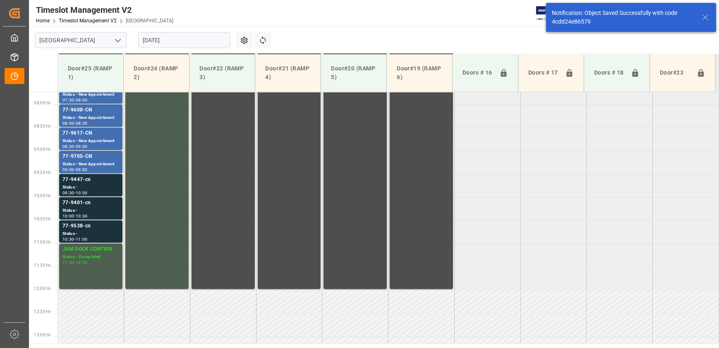
scroll to position [374, 0]
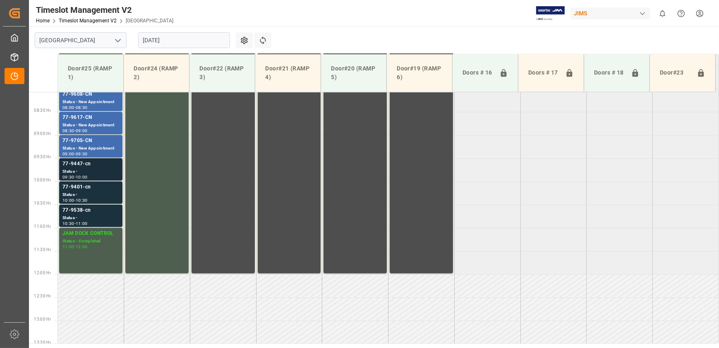
click at [112, 166] on div "77-9447-cn" at bounding box center [90, 164] width 57 height 8
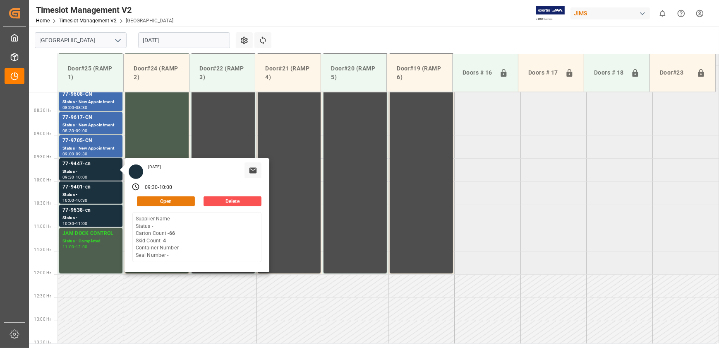
click at [179, 202] on button "Open" at bounding box center [166, 201] width 58 height 10
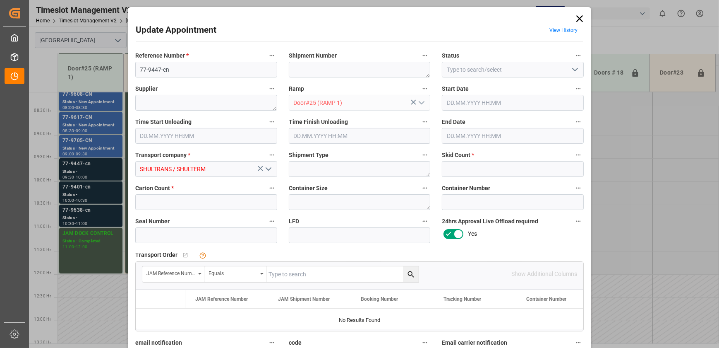
type input "4"
type input "66"
type input "[DATE] 09:30"
type input "[DATE] 10:00"
type input "[DATE] 11:55"
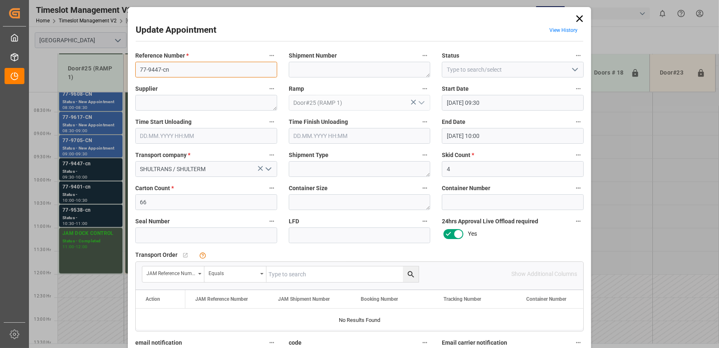
click at [191, 70] on input "77-9447-cn" at bounding box center [206, 70] width 142 height 16
click at [572, 68] on icon "open menu" at bounding box center [575, 70] width 10 height 10
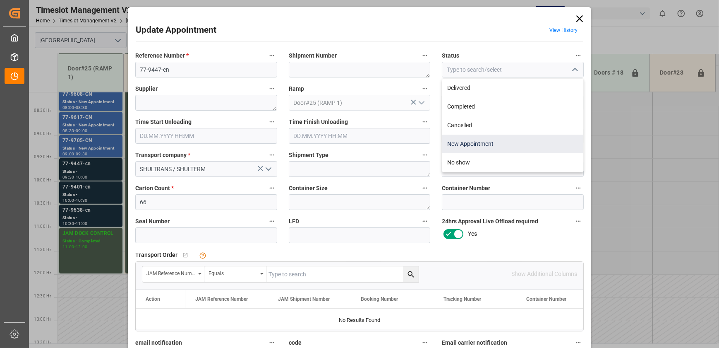
click at [522, 141] on div "New Appointment" at bounding box center [512, 143] width 141 height 19
type input "New Appointment"
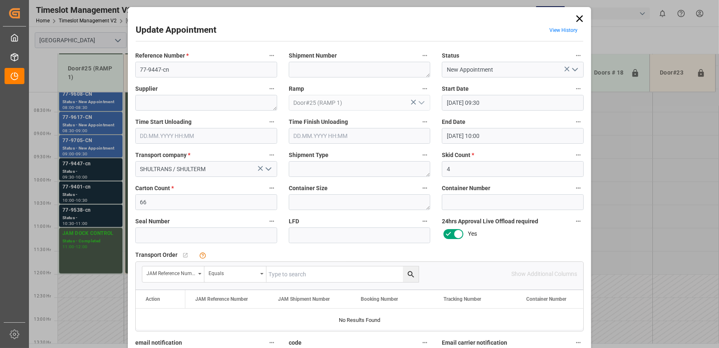
click at [314, 273] on input "text" at bounding box center [342, 274] width 152 height 16
paste input "77-9447-cn"
type input "77-9447-cn"
click at [413, 275] on icon "search button" at bounding box center [411, 274] width 9 height 9
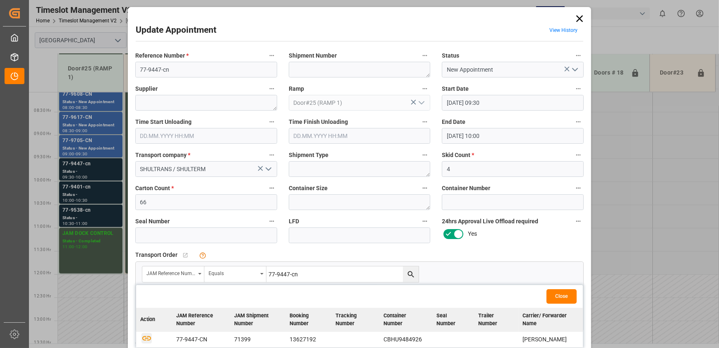
click at [145, 336] on icon "button" at bounding box center [147, 337] width 10 height 10
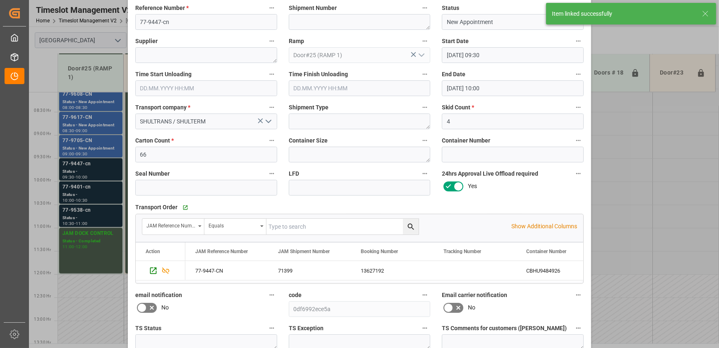
scroll to position [124, 0]
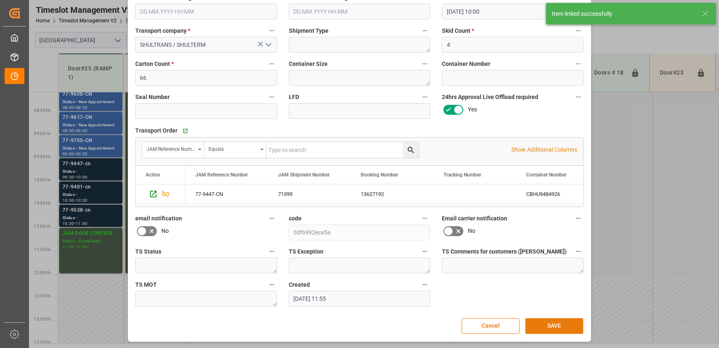
click at [567, 323] on button "SAVE" at bounding box center [555, 326] width 58 height 16
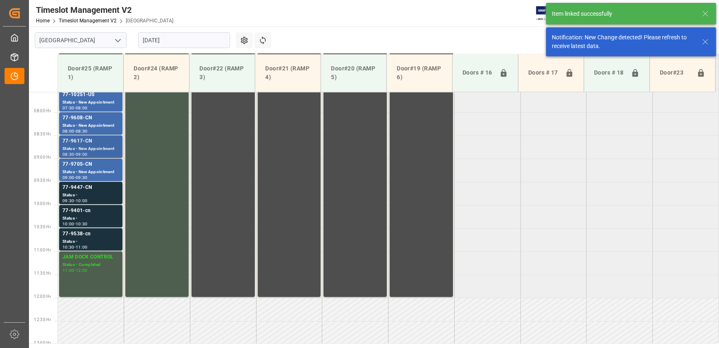
scroll to position [374, 0]
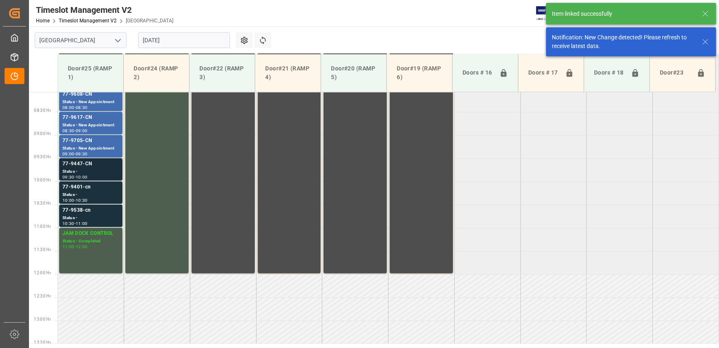
click at [101, 175] on div "09:30 - 10:00" at bounding box center [90, 177] width 57 height 5
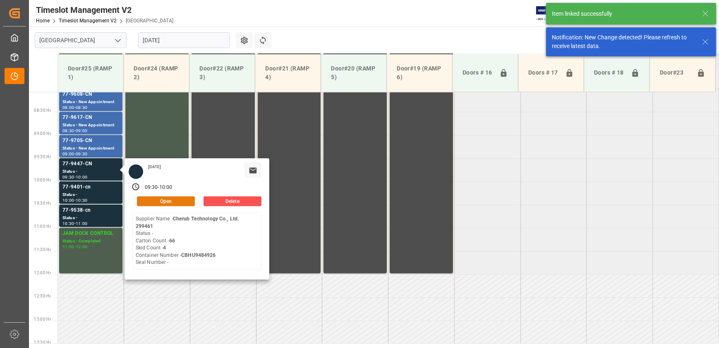
click at [164, 201] on button "Open" at bounding box center [166, 201] width 58 height 10
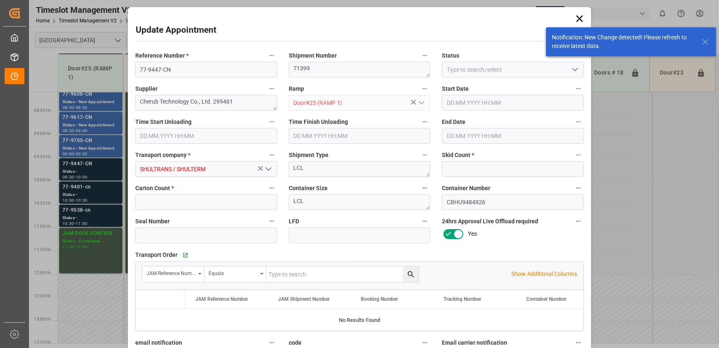
type input "4"
type input "66"
type input "[DATE] 09:30"
type input "[DATE] 10:00"
type input "[DATE] 11:55"
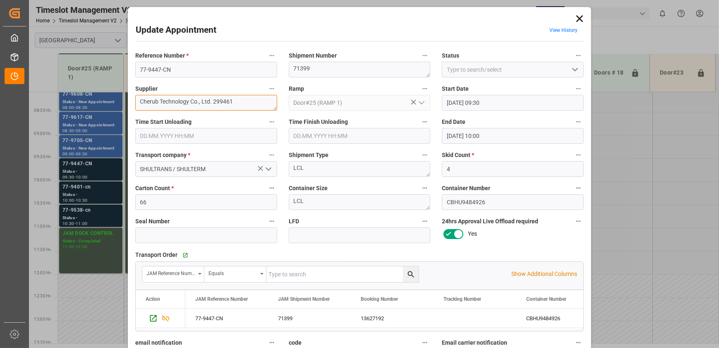
drag, startPoint x: 240, startPoint y: 103, endPoint x: 190, endPoint y: 108, distance: 50.4
click at [190, 108] on textarea "Cherub Technology Co., Ltd. 299461" at bounding box center [206, 103] width 142 height 16
type textarea "Cherub Technology INO1(27)"
click at [574, 69] on icon "open menu" at bounding box center [575, 70] width 10 height 10
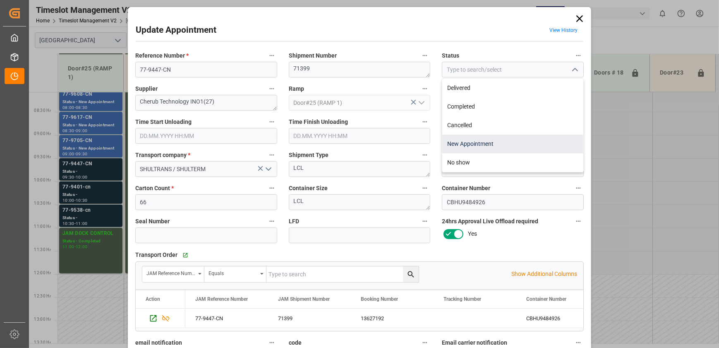
click at [515, 135] on div "New Appointment" at bounding box center [512, 143] width 141 height 19
type input "New Appointment"
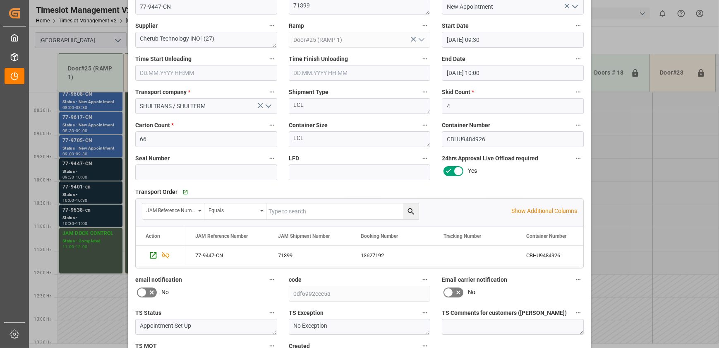
scroll to position [124, 0]
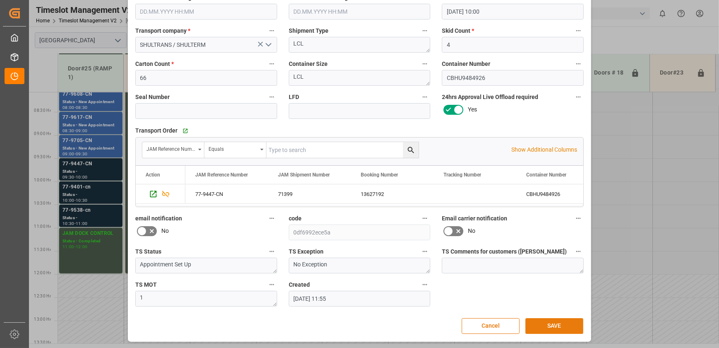
click at [572, 320] on button "SAVE" at bounding box center [555, 326] width 58 height 16
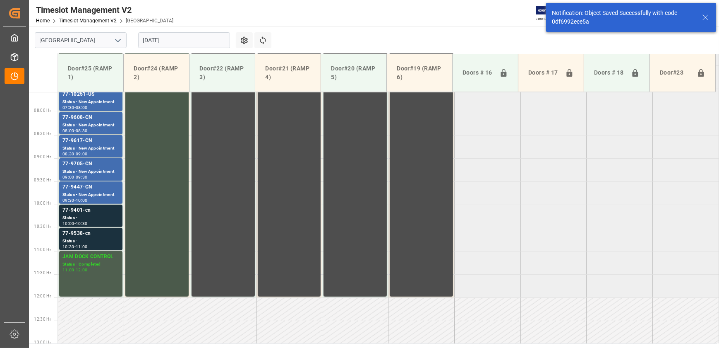
scroll to position [374, 0]
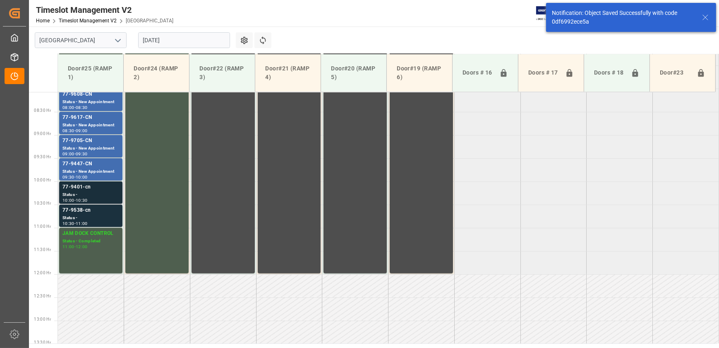
click at [97, 194] on div "Status -" at bounding box center [90, 194] width 57 height 7
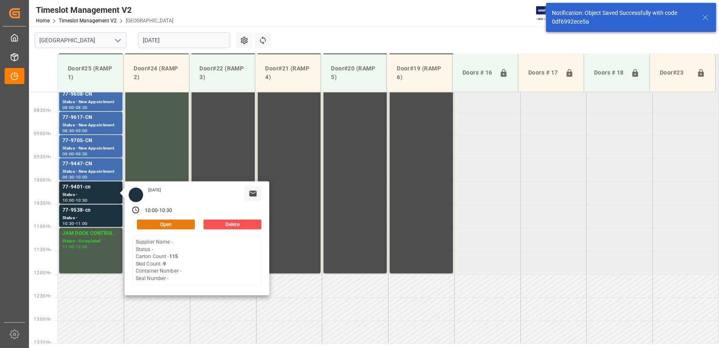
click at [168, 225] on button "Open" at bounding box center [166, 224] width 58 height 10
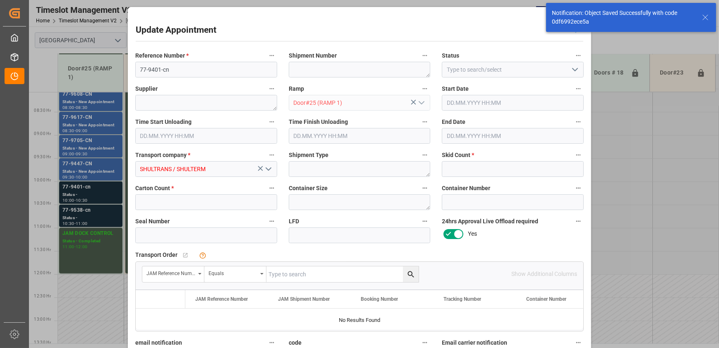
type input "9"
type input "115"
type input "[DATE] 10:00"
type input "[DATE] 10:30"
type input "[DATE] 11:55"
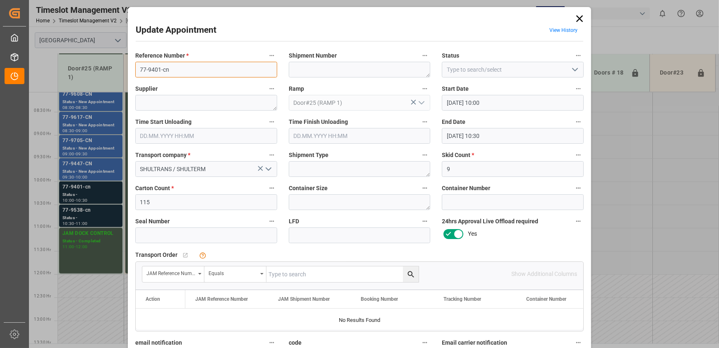
click at [203, 69] on input "77-9401-cn" at bounding box center [206, 70] width 142 height 16
click at [293, 274] on input "text" at bounding box center [342, 274] width 152 height 16
paste input "77-9401-cn"
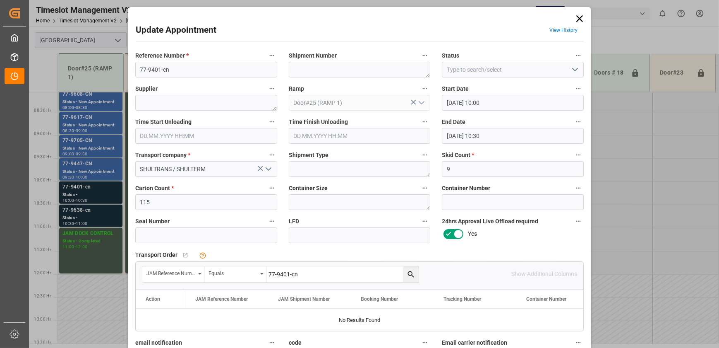
type input "77-9401-cn"
click at [413, 276] on icon "search button" at bounding box center [411, 274] width 9 height 9
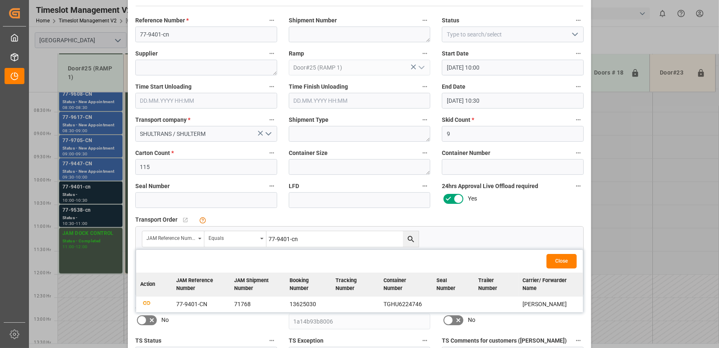
scroll to position [124, 0]
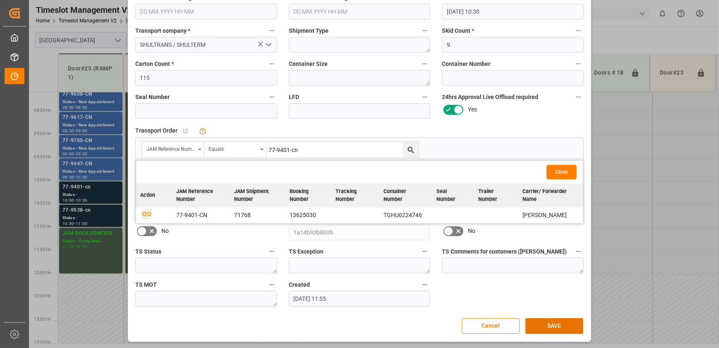
click at [145, 212] on icon "button" at bounding box center [147, 213] width 10 height 10
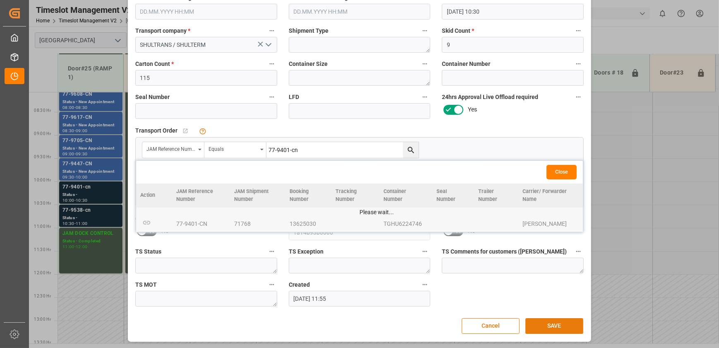
click at [555, 327] on button "SAVE" at bounding box center [555, 326] width 58 height 16
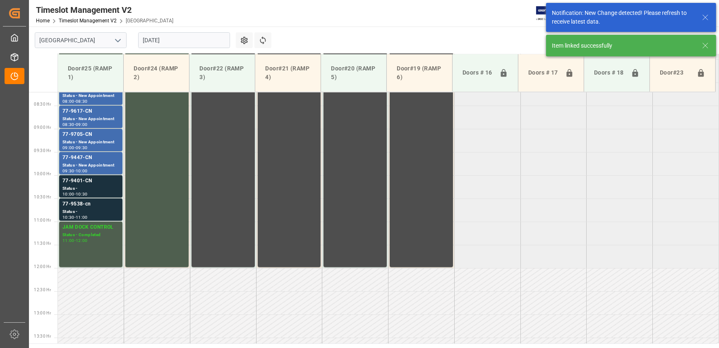
scroll to position [383, 0]
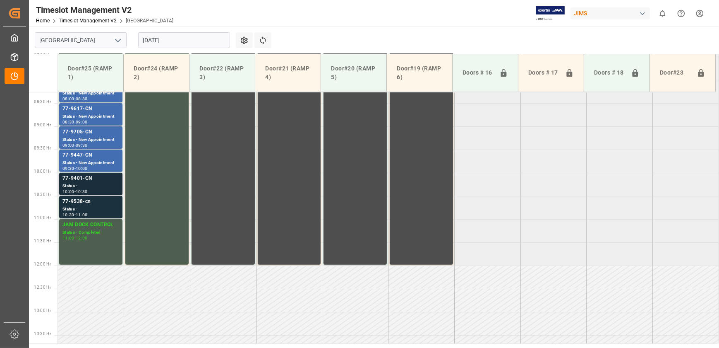
click at [99, 184] on div "Status -" at bounding box center [90, 185] width 57 height 7
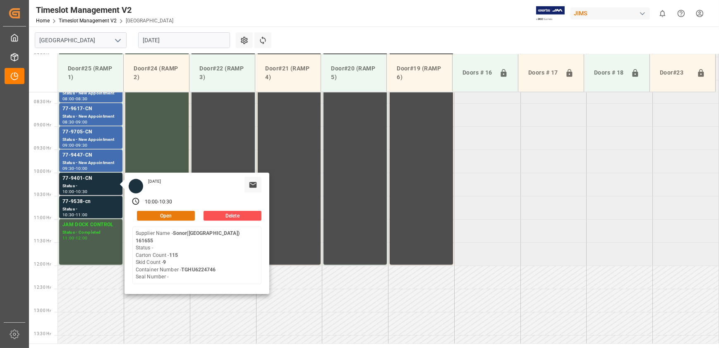
click at [162, 214] on button "Open" at bounding box center [166, 216] width 58 height 10
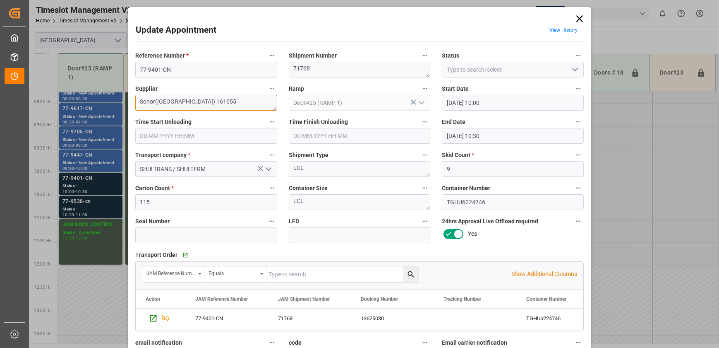
drag, startPoint x: 228, startPoint y: 105, endPoint x: 154, endPoint y: 112, distance: 74.8
click at [154, 112] on div "Supplier Sonor([GEOGRAPHIC_DATA]) 161655" at bounding box center [207, 96] width 154 height 33
type textarea "Sonor INO2(5)"
click at [572, 72] on icon "open menu" at bounding box center [575, 70] width 10 height 10
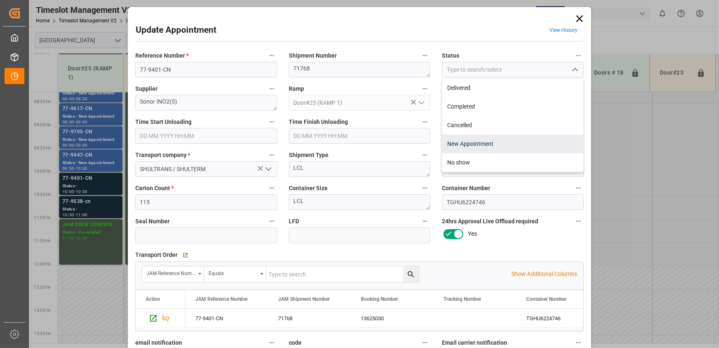
click at [526, 141] on div "New Appointment" at bounding box center [512, 143] width 141 height 19
type input "New Appointment"
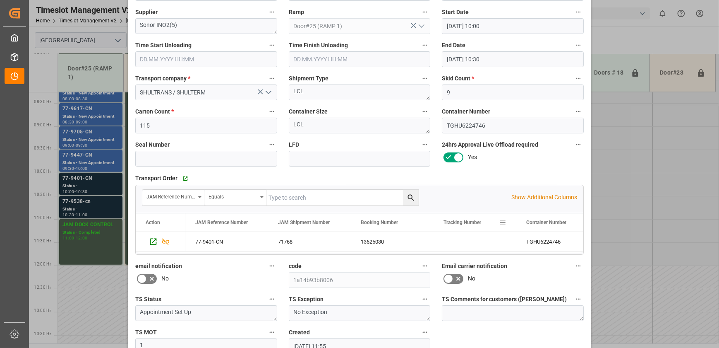
scroll to position [124, 0]
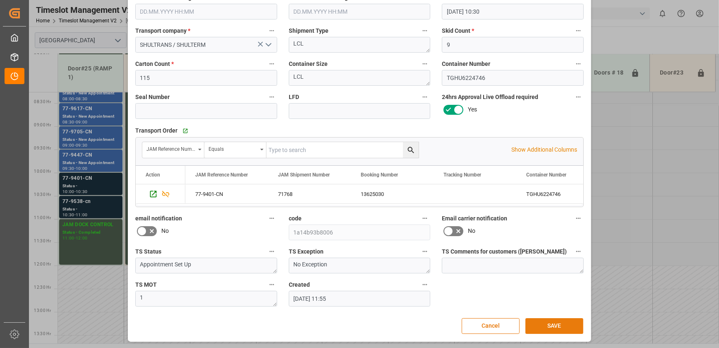
click at [579, 324] on button "SAVE" at bounding box center [555, 326] width 58 height 16
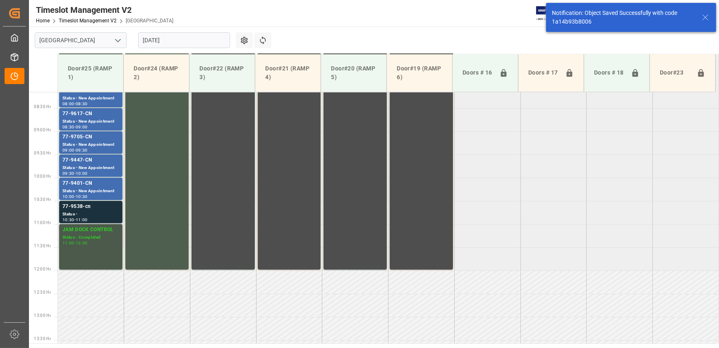
scroll to position [420, 0]
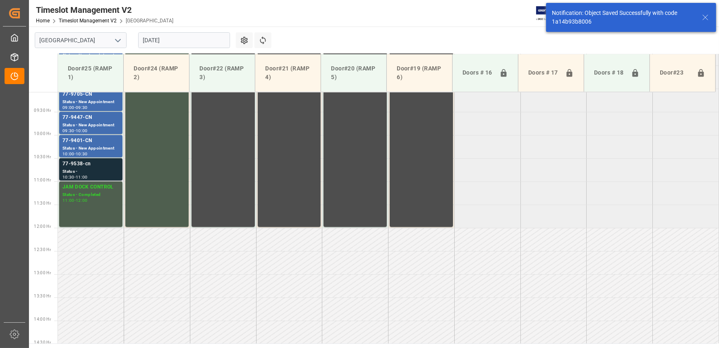
click at [101, 167] on div "77-9538-cn" at bounding box center [90, 164] width 57 height 8
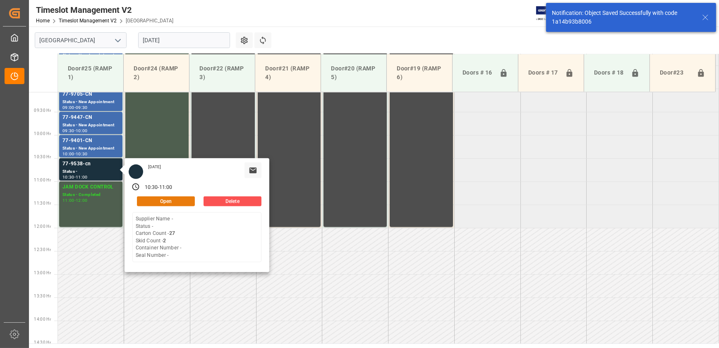
click at [182, 201] on button "Open" at bounding box center [166, 201] width 58 height 10
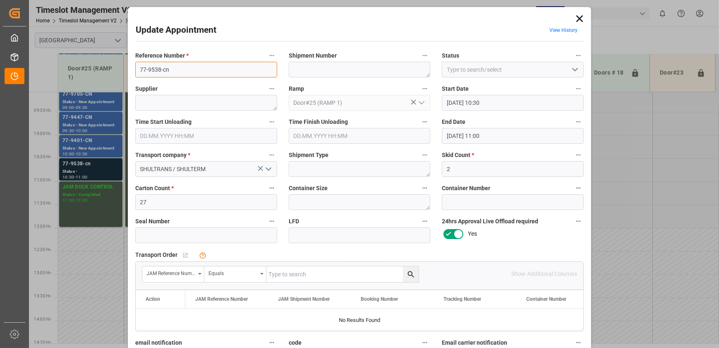
click at [175, 68] on input "77-9538-cn" at bounding box center [206, 70] width 142 height 16
click at [346, 278] on input "text" at bounding box center [342, 274] width 152 height 16
paste input "77-9538-cn"
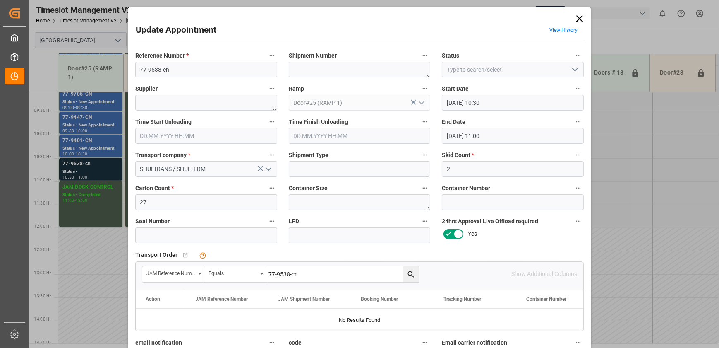
type input "77-9538-cn"
click at [412, 274] on icon "search button" at bounding box center [411, 274] width 9 height 9
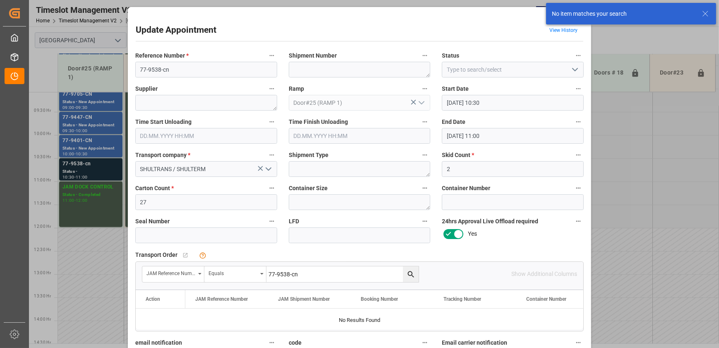
click at [319, 281] on input "77-9538-cn" at bounding box center [342, 274] width 152 height 16
click at [410, 271] on icon "search button" at bounding box center [411, 274] width 6 height 6
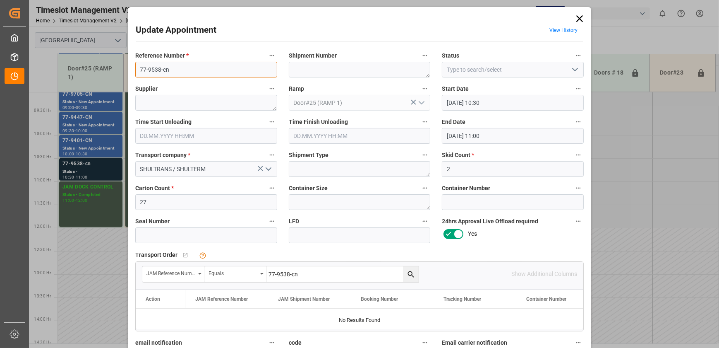
click at [223, 69] on input "77-9538-cn" at bounding box center [206, 70] width 142 height 16
type input "77-9538-cn SHIPM#/M"
click at [343, 68] on textarea at bounding box center [360, 70] width 142 height 16
type textarea "TBD BY LOGESTICS"
click at [235, 103] on textarea at bounding box center [206, 103] width 142 height 16
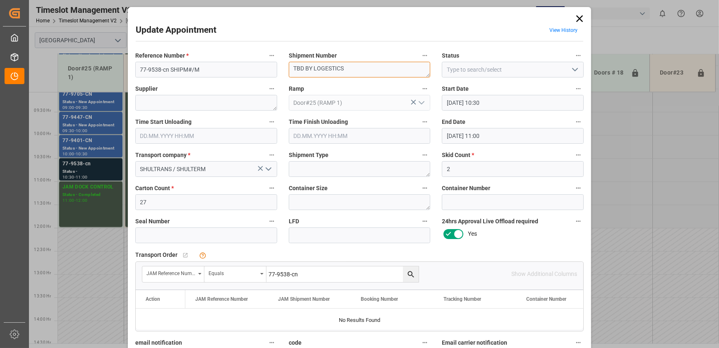
click at [368, 66] on textarea "TBD BY LOGESTICS" at bounding box center [360, 70] width 142 height 16
click at [178, 100] on textarea at bounding box center [206, 103] width 142 height 16
paste textarea "TBD BY LOGESTICS"
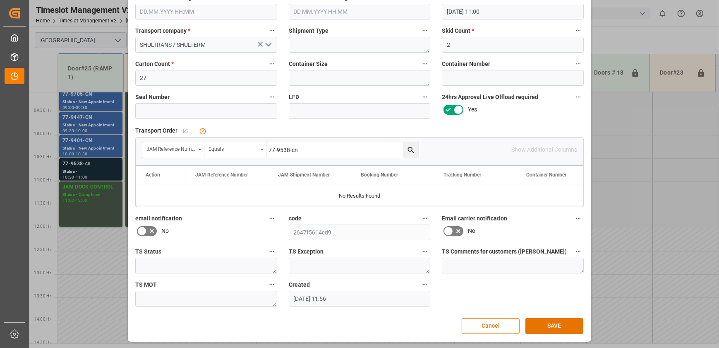
scroll to position [124, 0]
type textarea "TBD BY LOGESTICS"
click at [538, 321] on button "SAVE" at bounding box center [555, 326] width 58 height 16
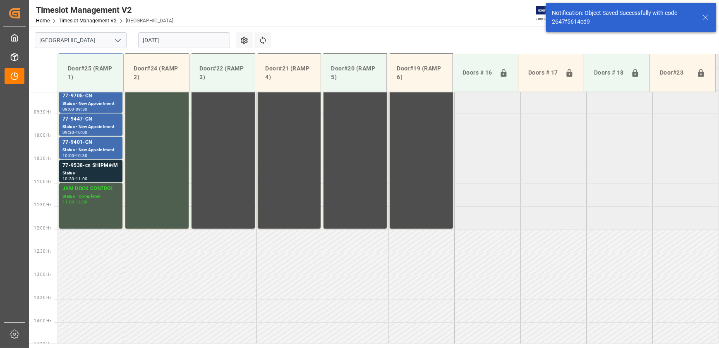
scroll to position [420, 0]
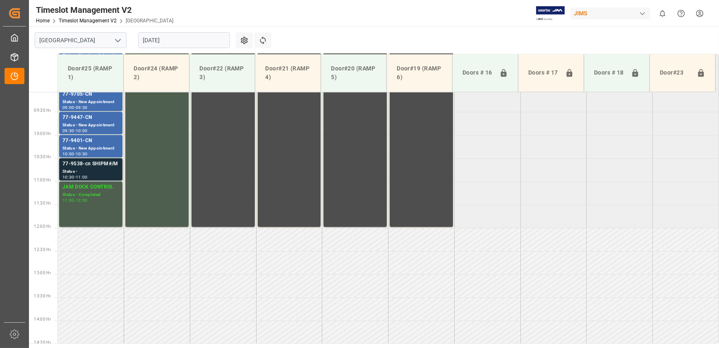
click at [111, 167] on div "77-9538-cn SHIPM#/M" at bounding box center [90, 164] width 57 height 8
drag, startPoint x: 182, startPoint y: 28, endPoint x: 182, endPoint y: 33, distance: 4.6
click at [182, 28] on div "[DATE]" at bounding box center [183, 39] width 103 height 27
click at [182, 33] on input "[DATE]" at bounding box center [184, 40] width 92 height 16
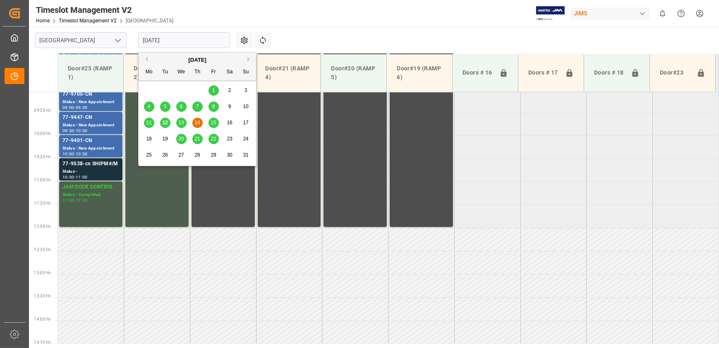
click at [212, 122] on span "15" at bounding box center [213, 123] width 5 height 6
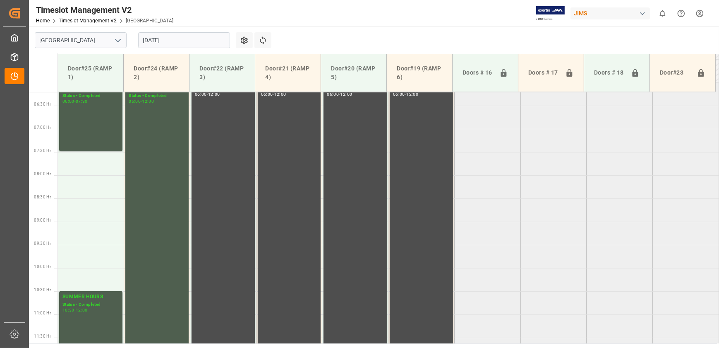
scroll to position [287, 0]
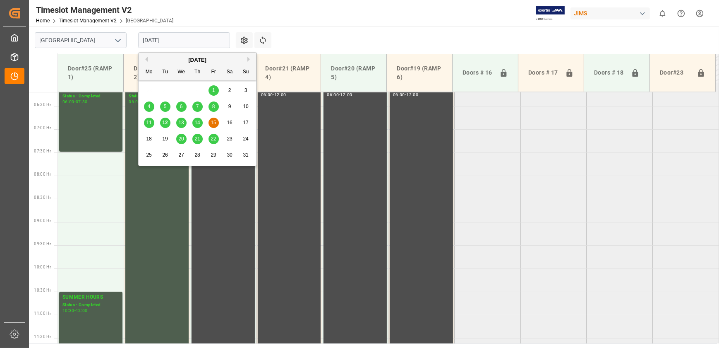
click at [187, 48] on input "[DATE]" at bounding box center [184, 40] width 92 height 16
click at [183, 124] on span "13" at bounding box center [180, 123] width 5 height 6
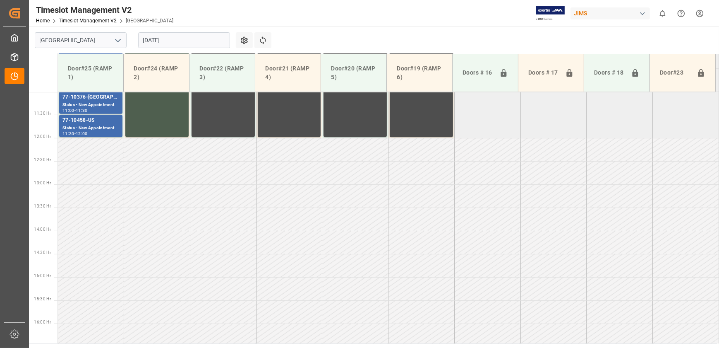
scroll to position [325, 0]
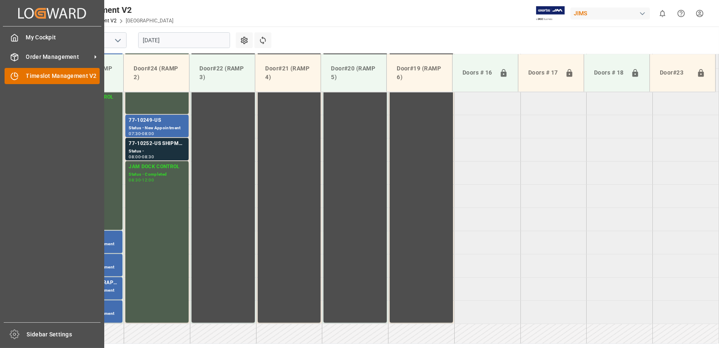
click at [18, 79] on icon at bounding box center [14, 76] width 8 height 8
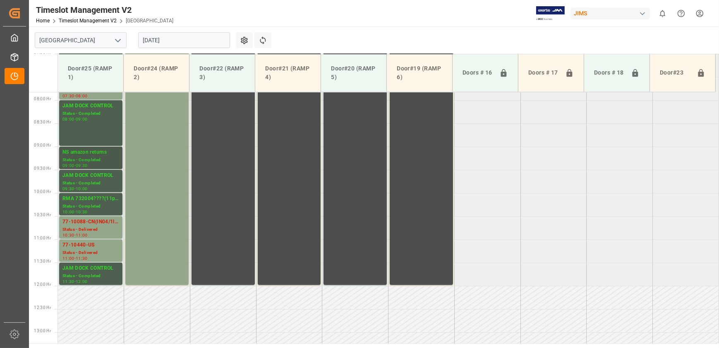
scroll to position [212, 0]
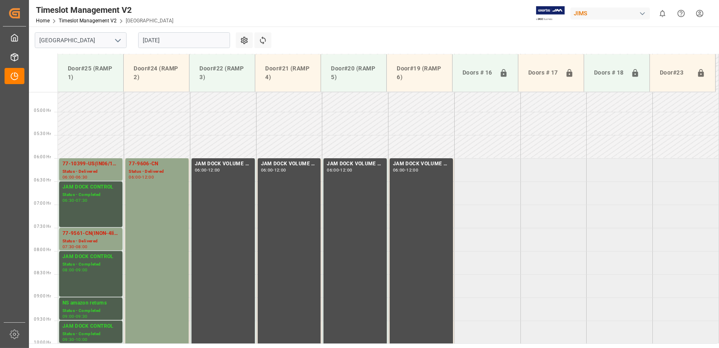
click at [159, 35] on input "[DATE]" at bounding box center [184, 40] width 92 height 16
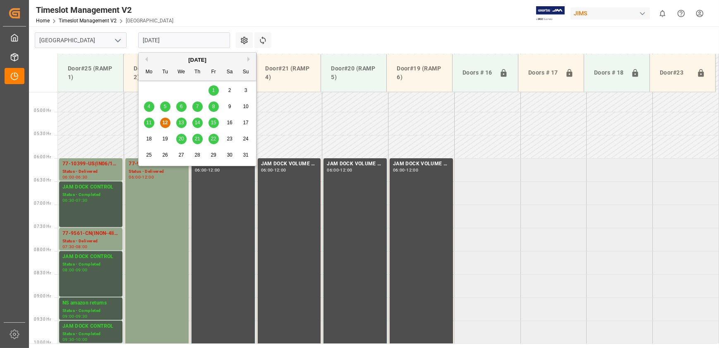
click at [151, 121] on span "11" at bounding box center [148, 123] width 5 height 6
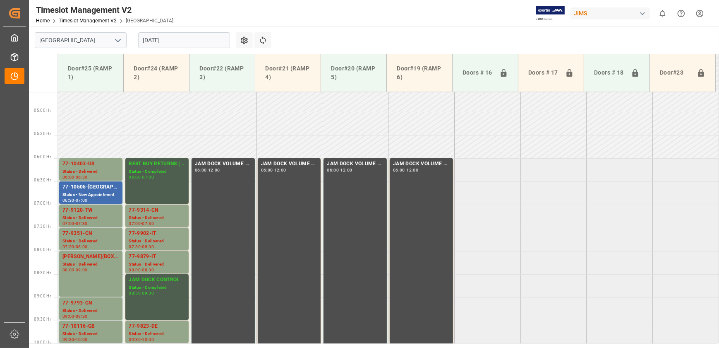
click at [174, 39] on input "[DATE]" at bounding box center [184, 40] width 92 height 16
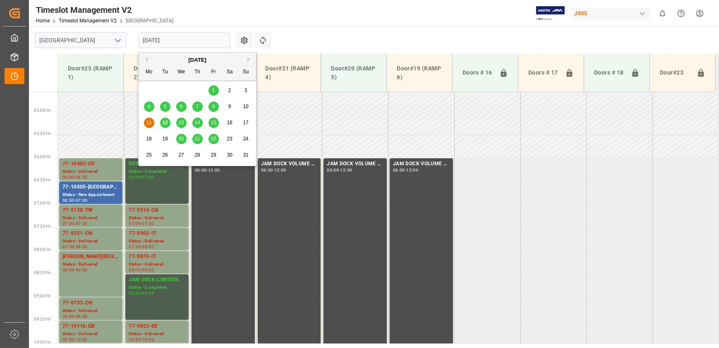
click at [166, 122] on span "12" at bounding box center [164, 123] width 5 height 6
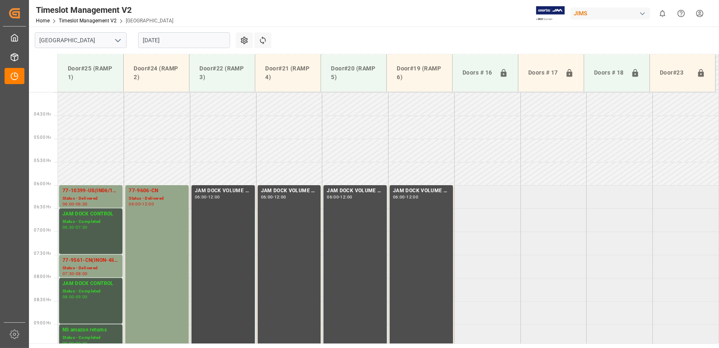
scroll to position [174, 0]
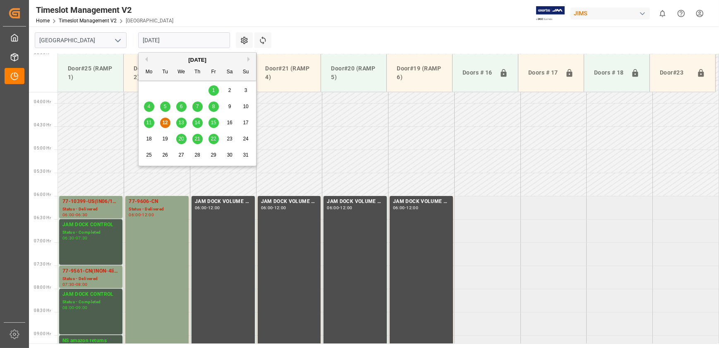
drag, startPoint x: 169, startPoint y: 38, endPoint x: 176, endPoint y: 46, distance: 10.5
click at [169, 38] on input "[DATE]" at bounding box center [184, 40] width 92 height 16
click at [179, 121] on span "13" at bounding box center [180, 123] width 5 height 6
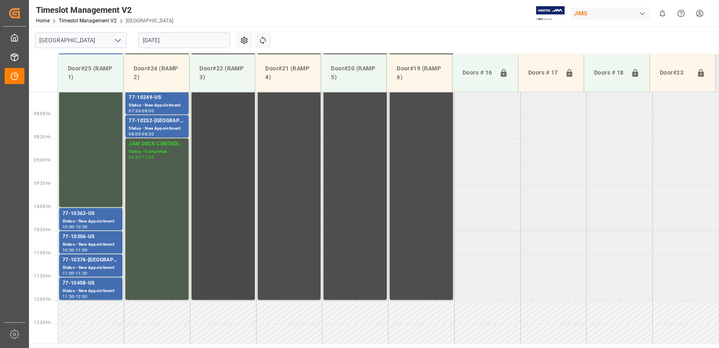
scroll to position [225, 0]
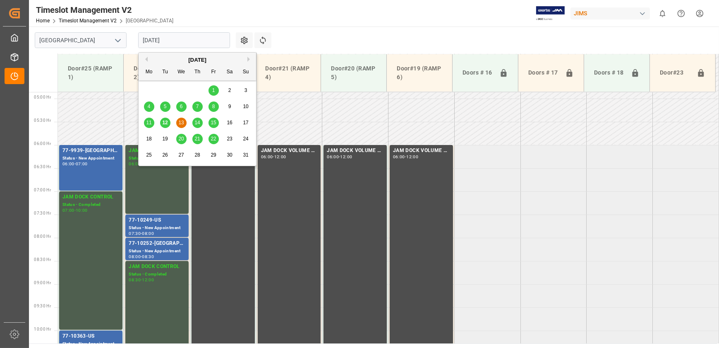
click at [170, 41] on input "[DATE]" at bounding box center [184, 40] width 92 height 16
click at [200, 121] on span "14" at bounding box center [196, 123] width 5 height 6
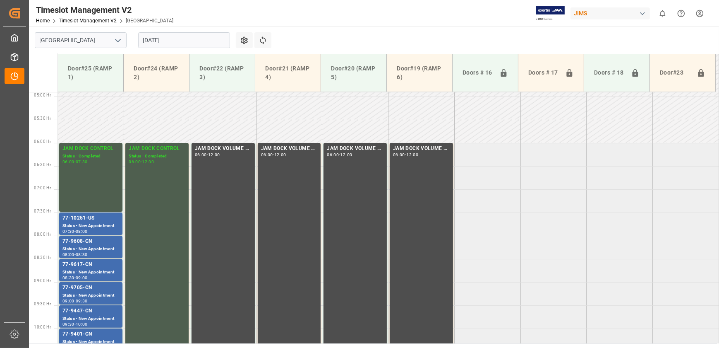
scroll to position [174, 0]
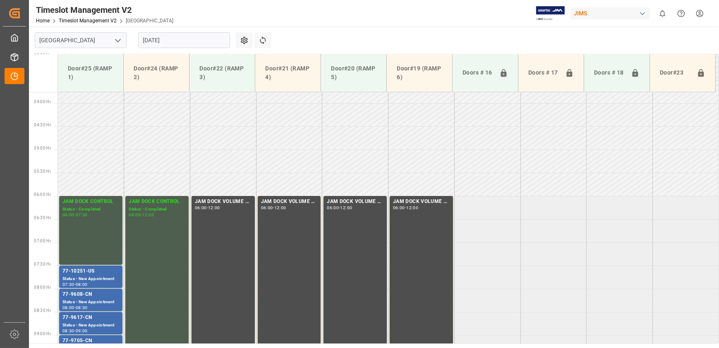
click at [181, 38] on input "[DATE]" at bounding box center [184, 40] width 92 height 16
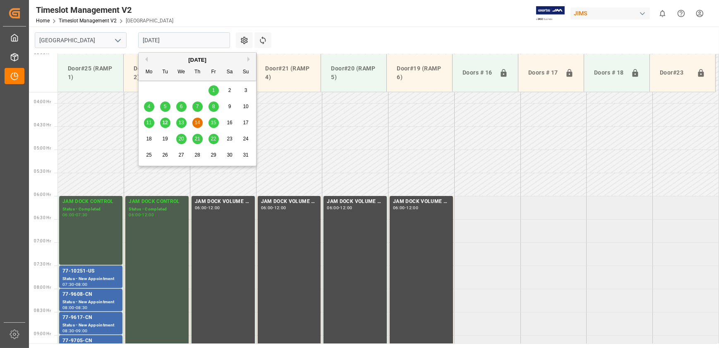
click at [216, 125] on span "15" at bounding box center [213, 123] width 5 height 6
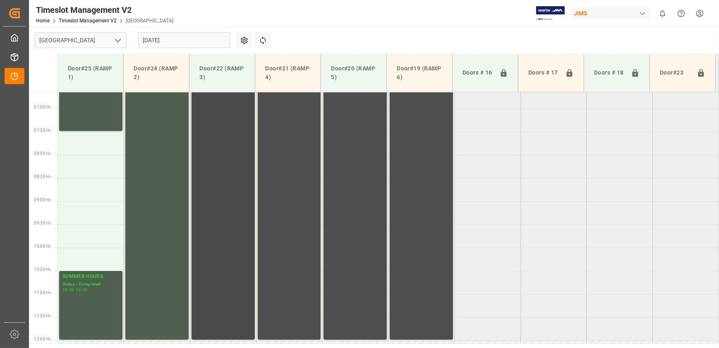
scroll to position [287, 0]
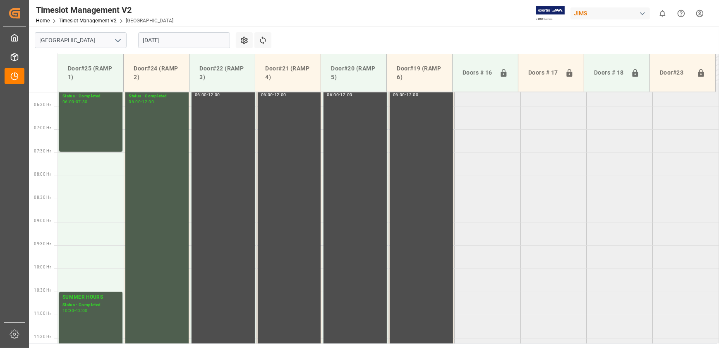
drag, startPoint x: 159, startPoint y: 37, endPoint x: 156, endPoint y: 41, distance: 4.7
click at [160, 37] on input "[DATE]" at bounding box center [184, 40] width 92 height 16
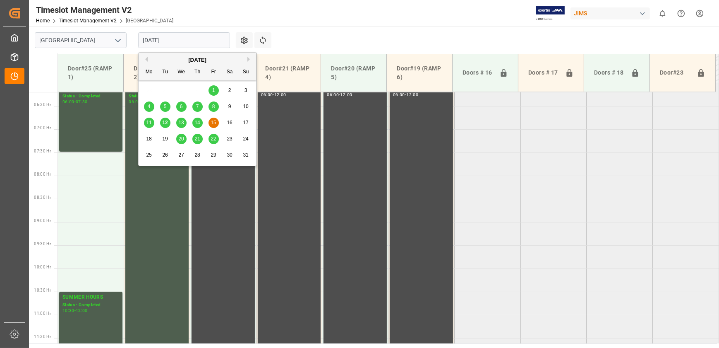
click at [167, 122] on span "12" at bounding box center [164, 123] width 5 height 6
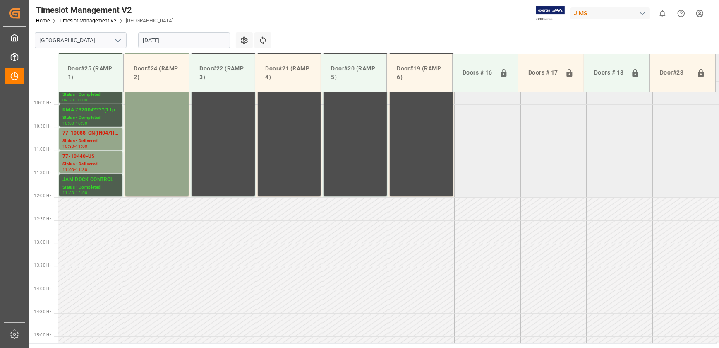
scroll to position [513, 0]
